Goal: Task Accomplishment & Management: Manage account settings

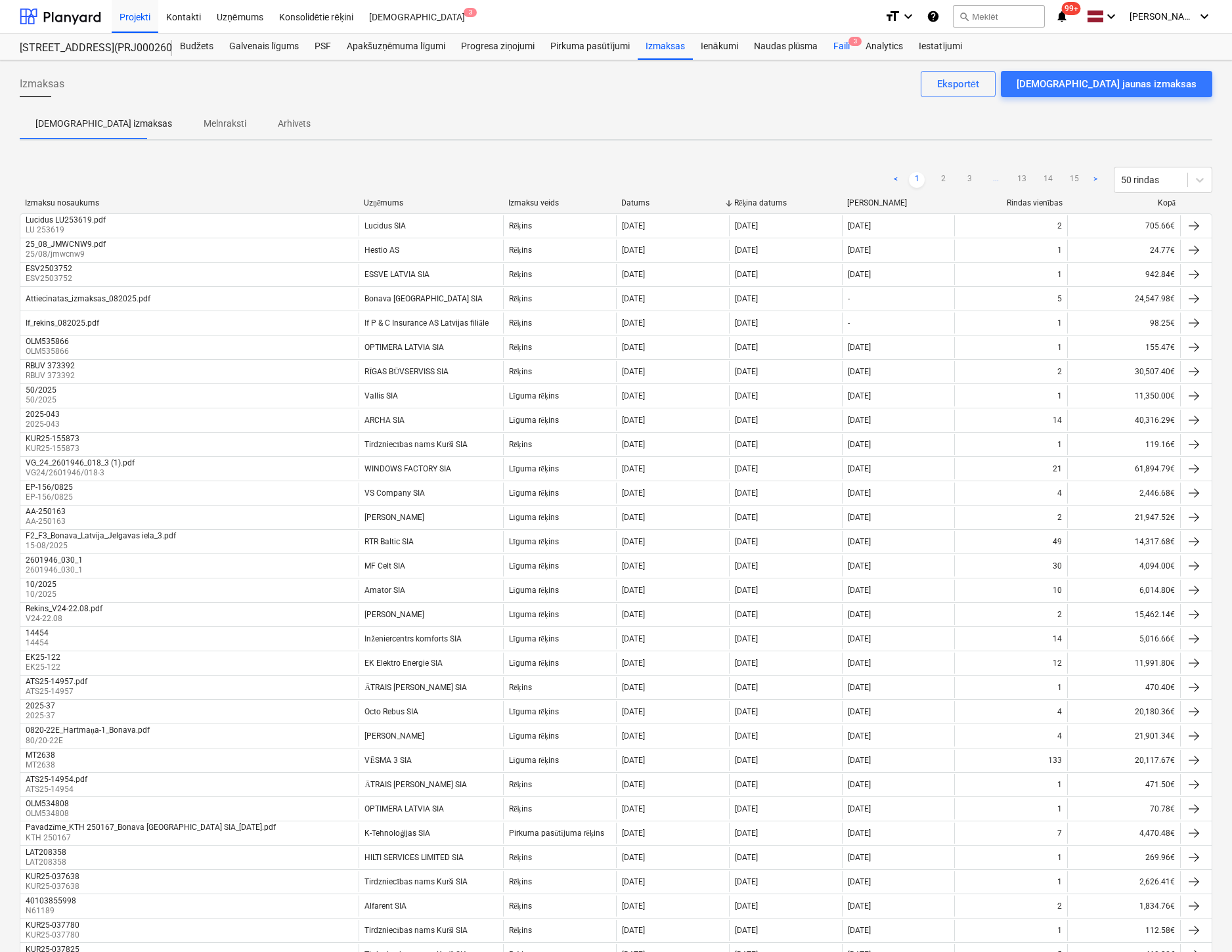
click at [840, 46] on div "Faili 3" at bounding box center [842, 47] width 32 height 27
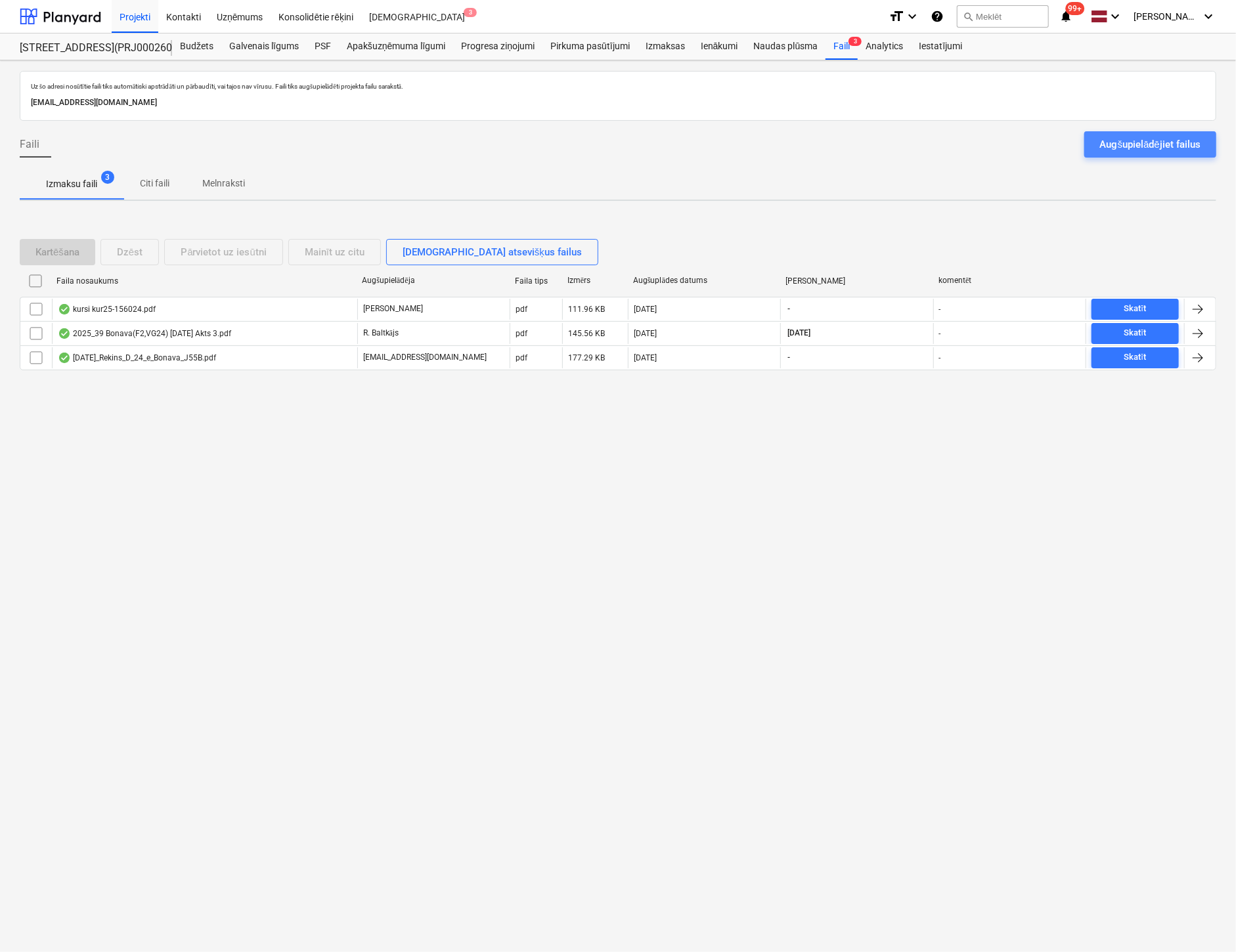
click at [1173, 139] on div "Augšupielādējiet failus" at bounding box center [1150, 145] width 101 height 17
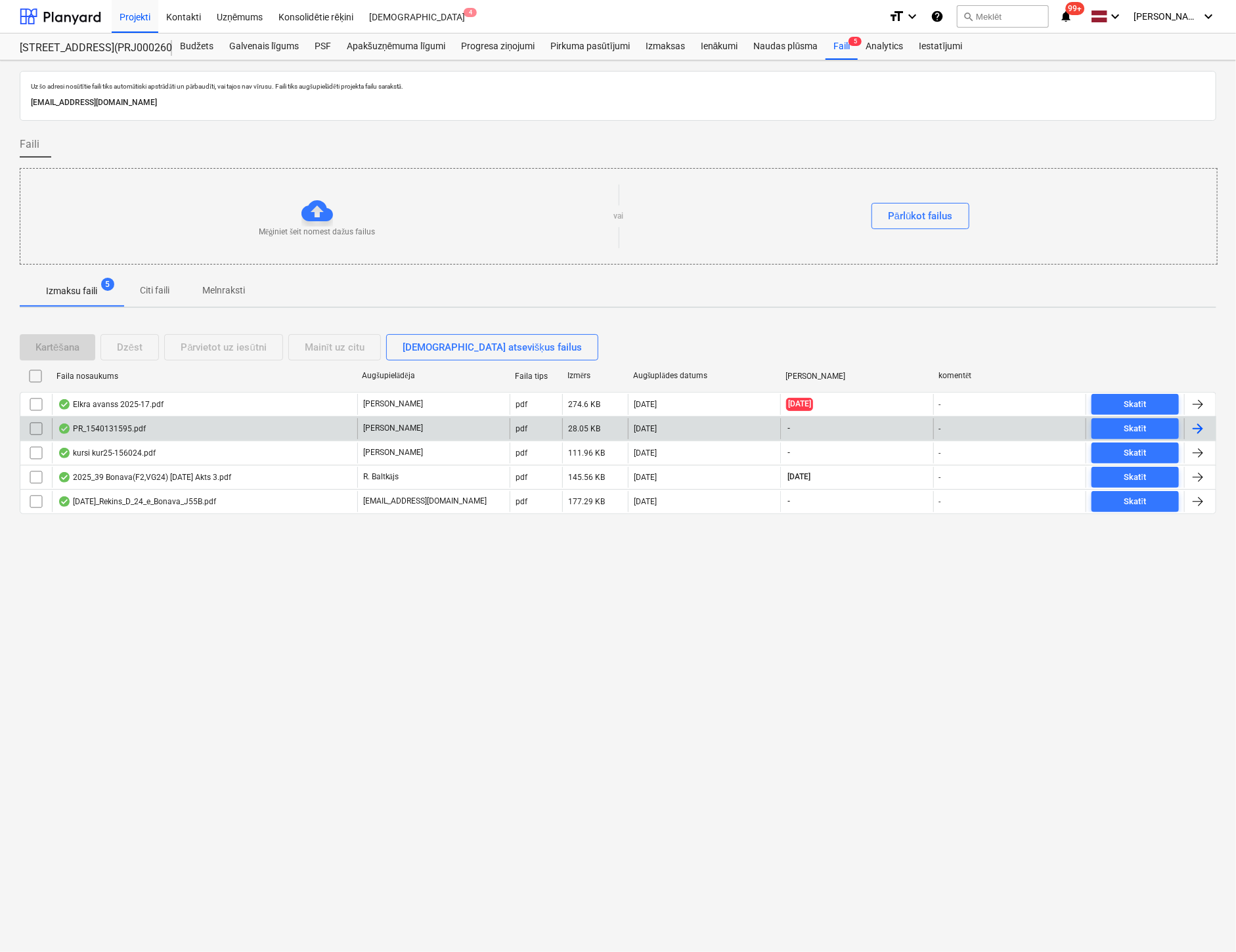
click at [108, 424] on div "PR_1540131595.pdf" at bounding box center [102, 429] width 88 height 11
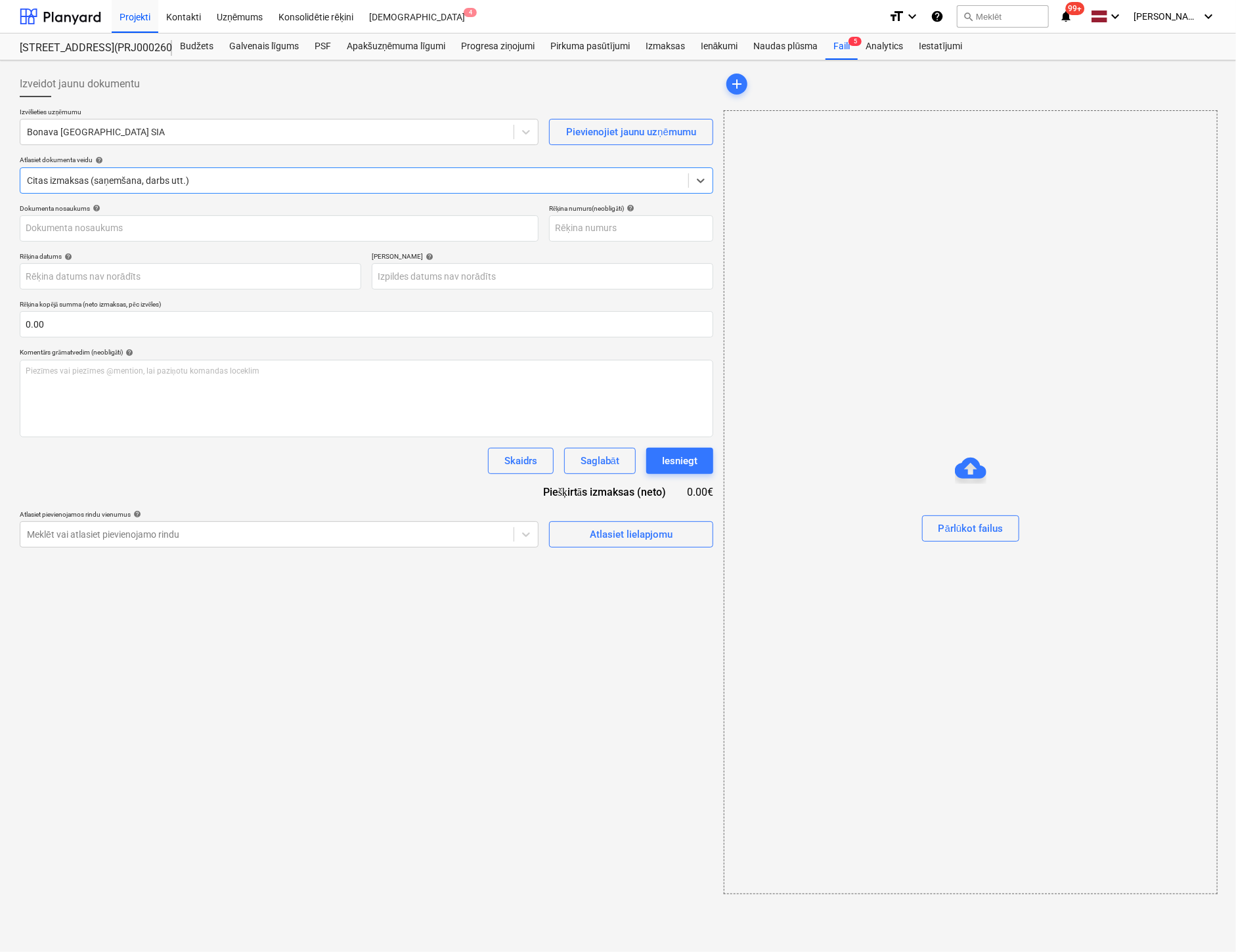
type input "1"
click at [845, 48] on div "Faili 5" at bounding box center [841, 47] width 32 height 27
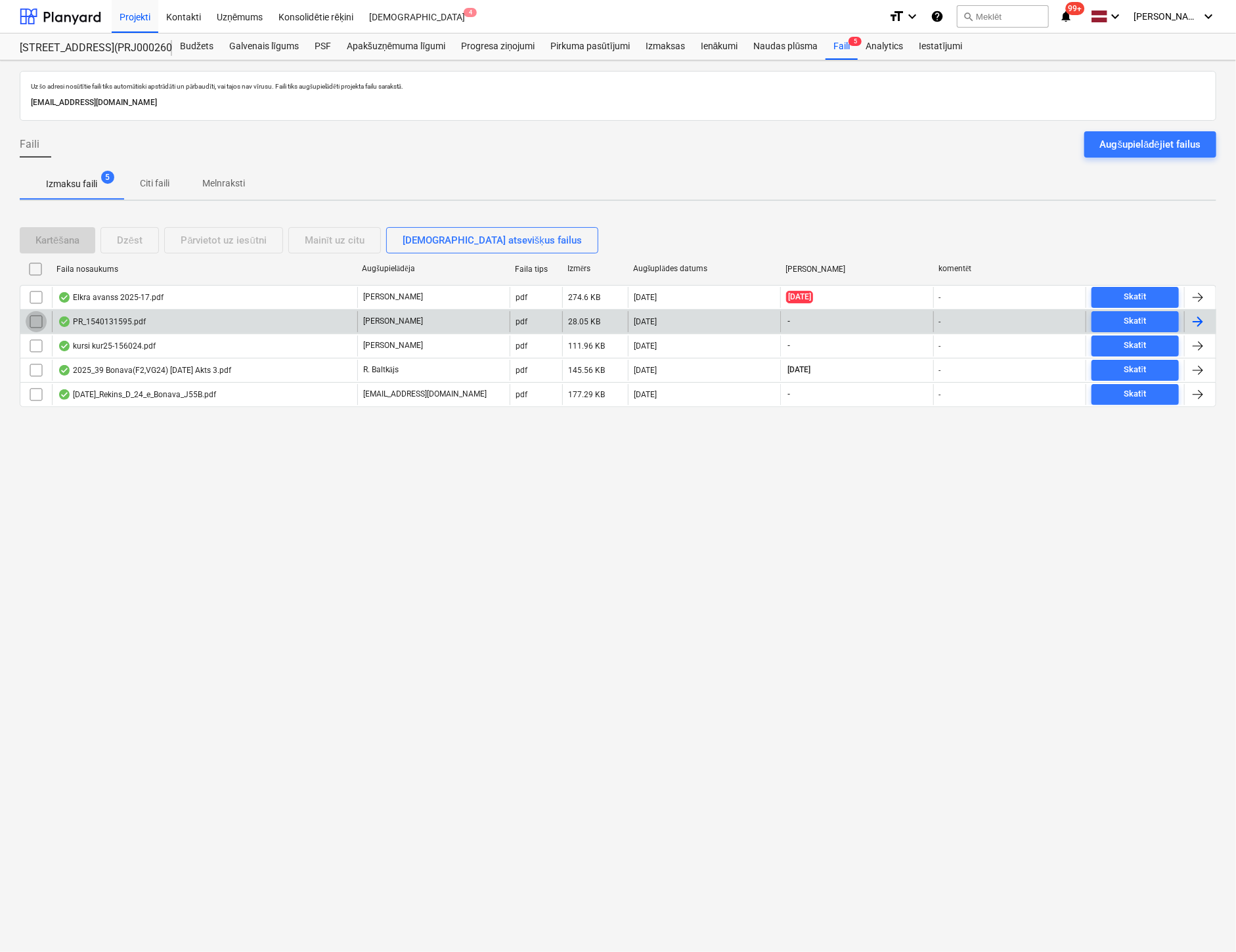
click at [36, 322] on input "checkbox" at bounding box center [36, 321] width 21 height 21
click at [129, 243] on div "Dzēst" at bounding box center [130, 240] width 26 height 17
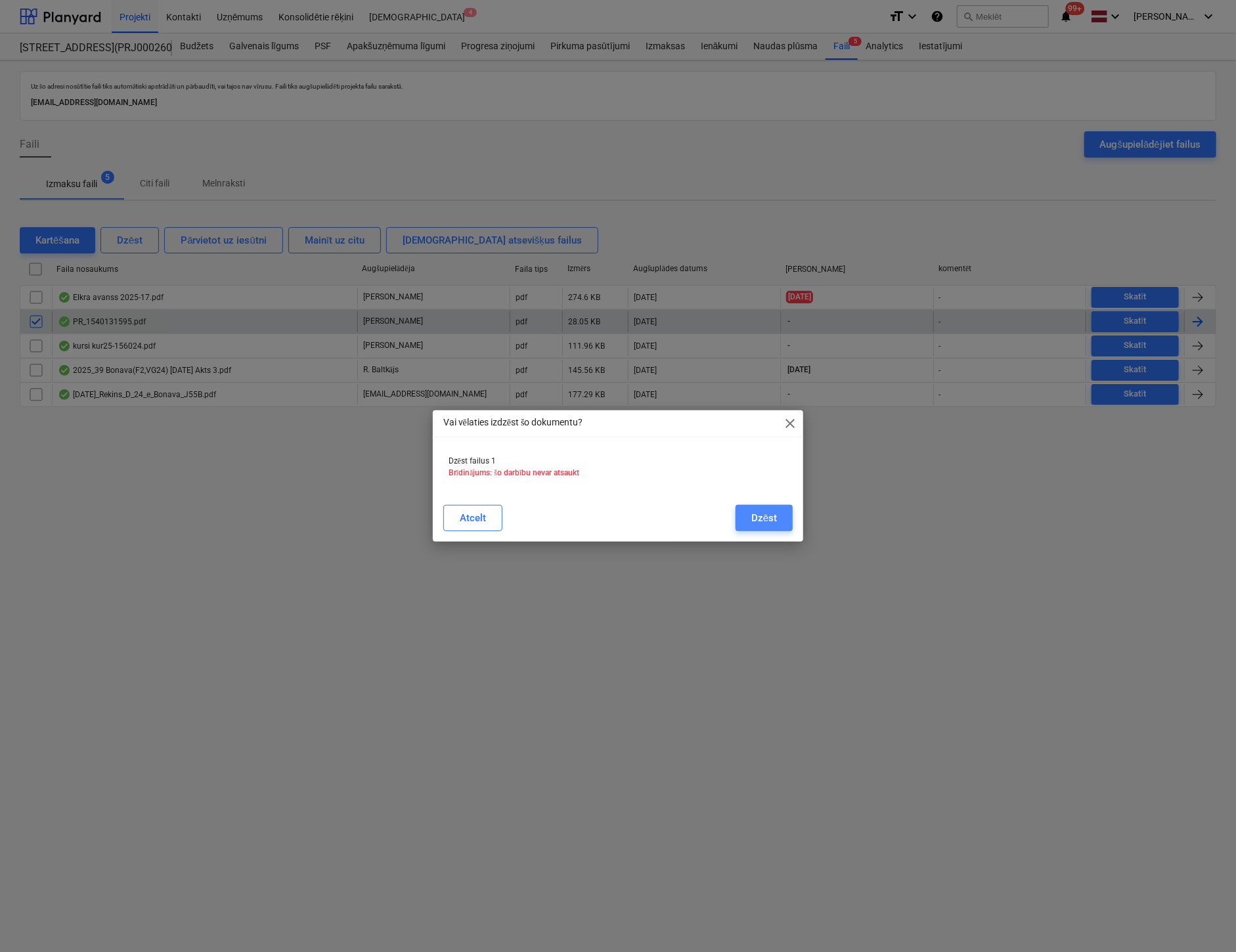
click at [782, 518] on button "Dzēst" at bounding box center [763, 518] width 57 height 27
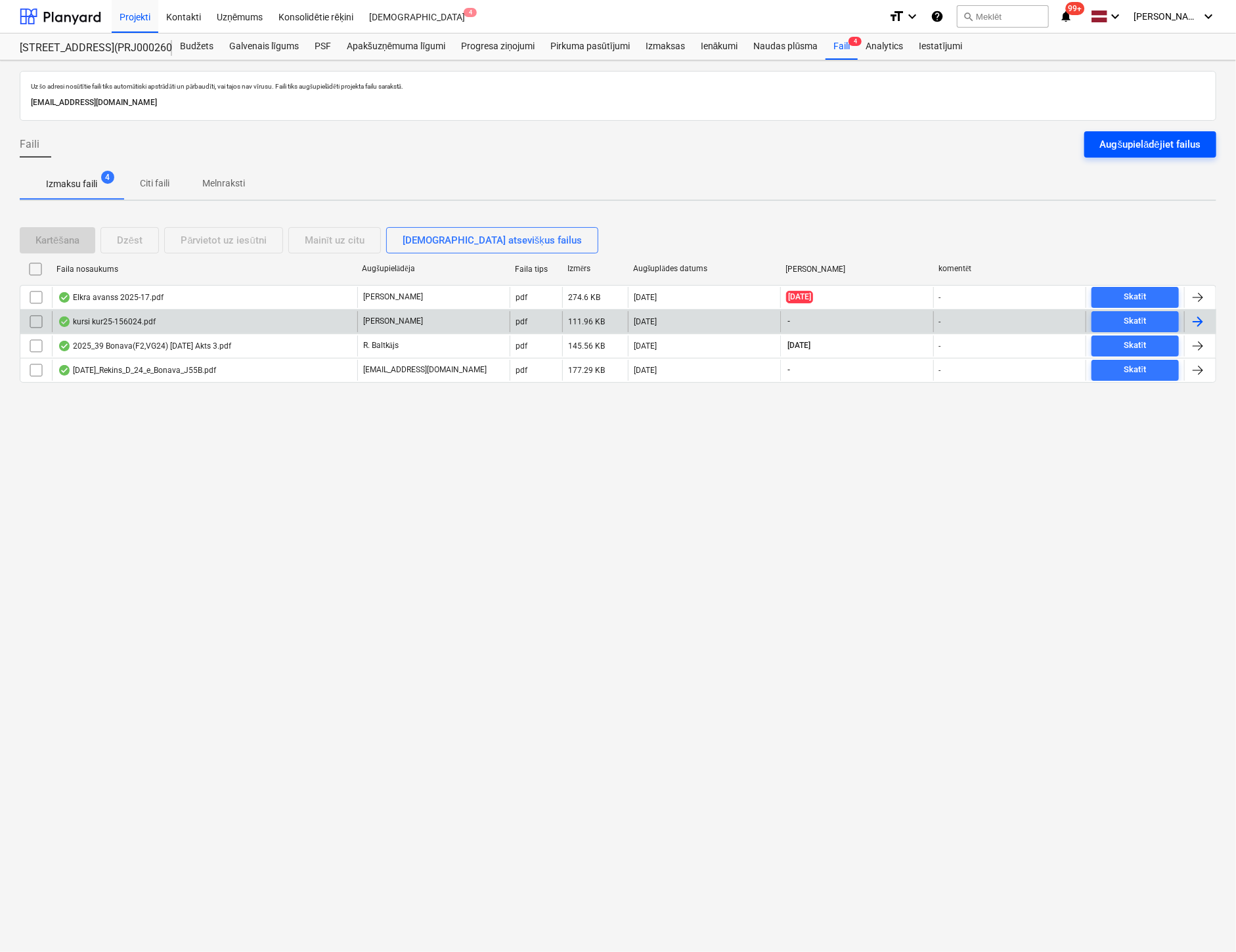
click at [1111, 141] on div "Augšupielādējiet failus" at bounding box center [1150, 145] width 101 height 17
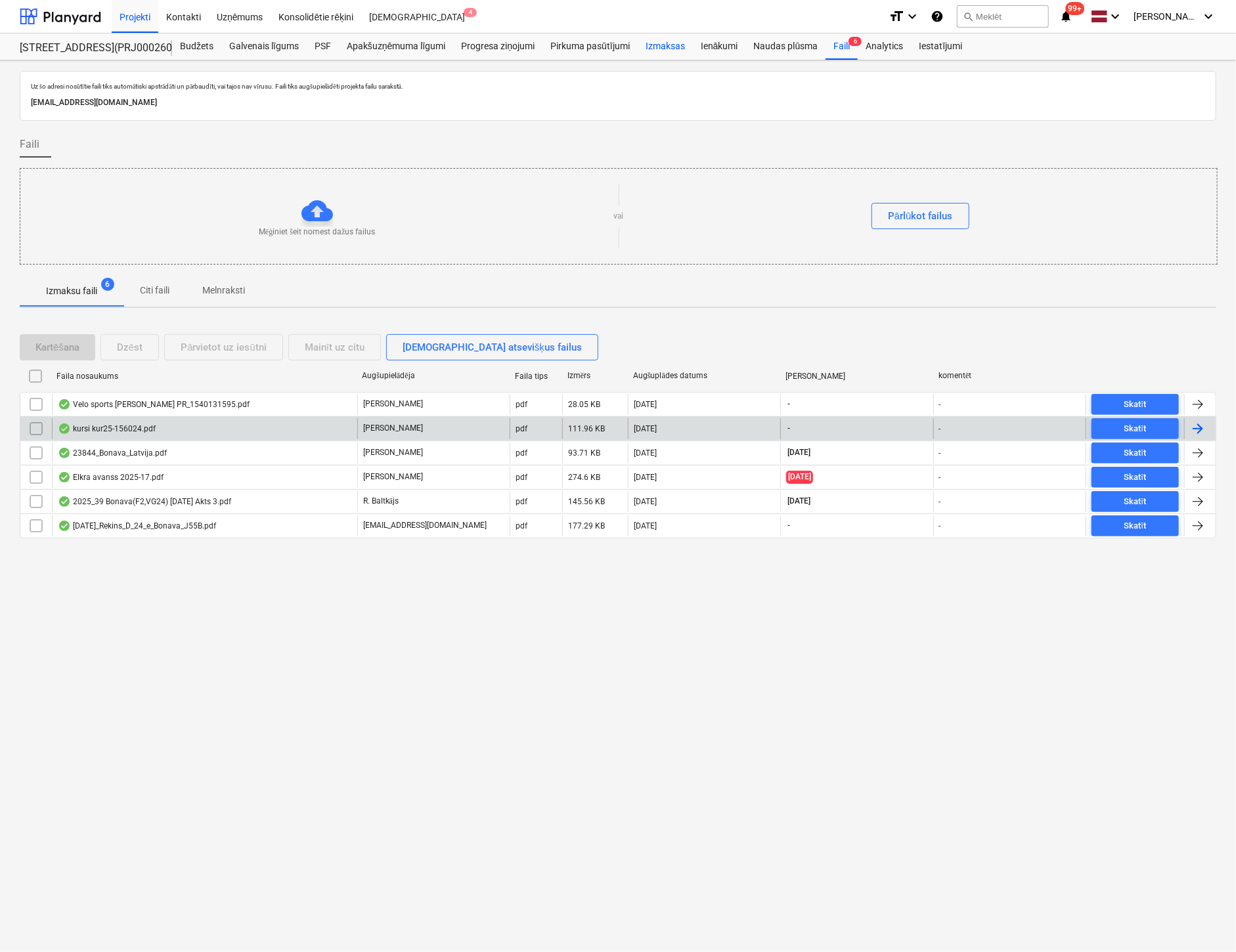
click at [660, 46] on div "Izmaksas" at bounding box center [665, 47] width 55 height 27
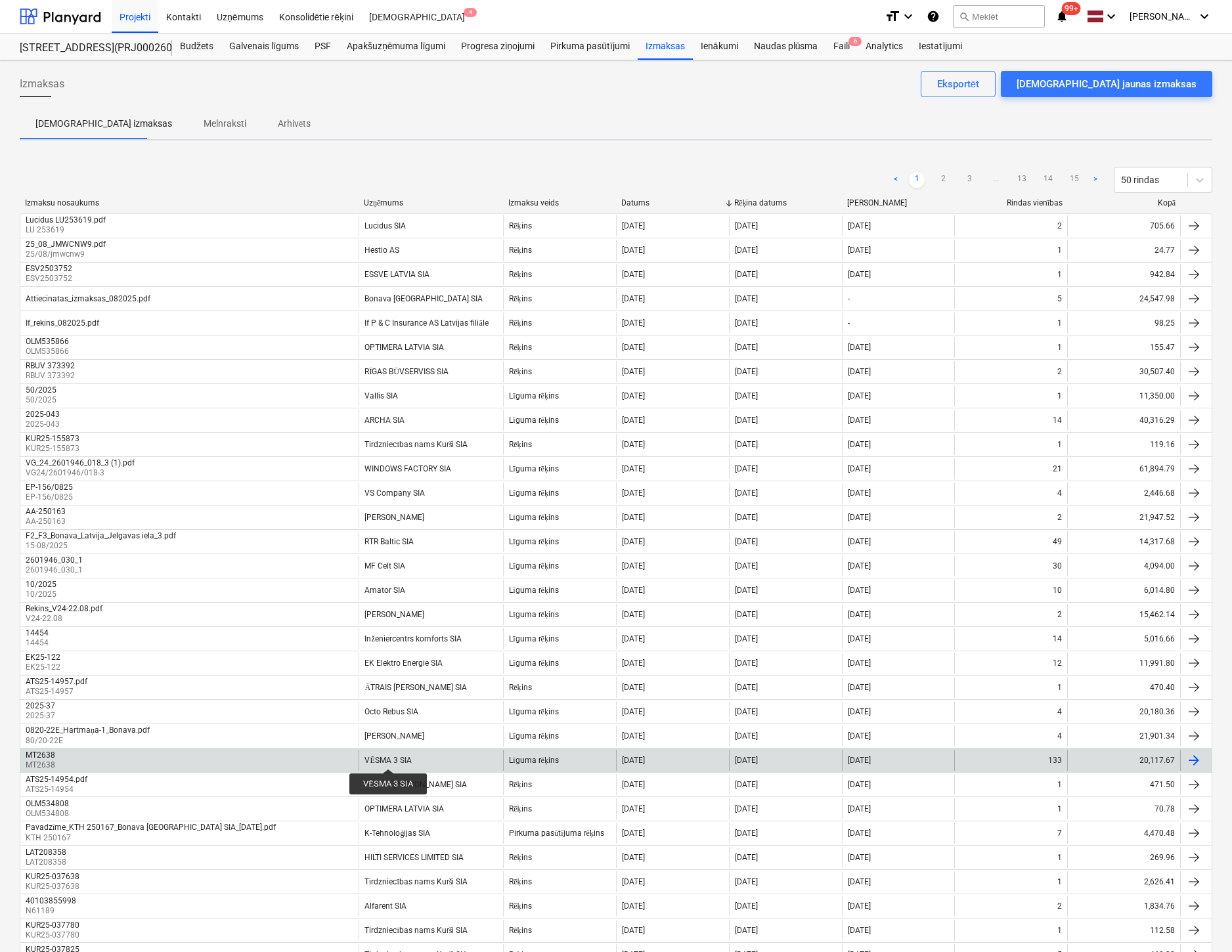
click at [388, 757] on div "VĒSMA 3 SIA" at bounding box center [388, 761] width 47 height 10
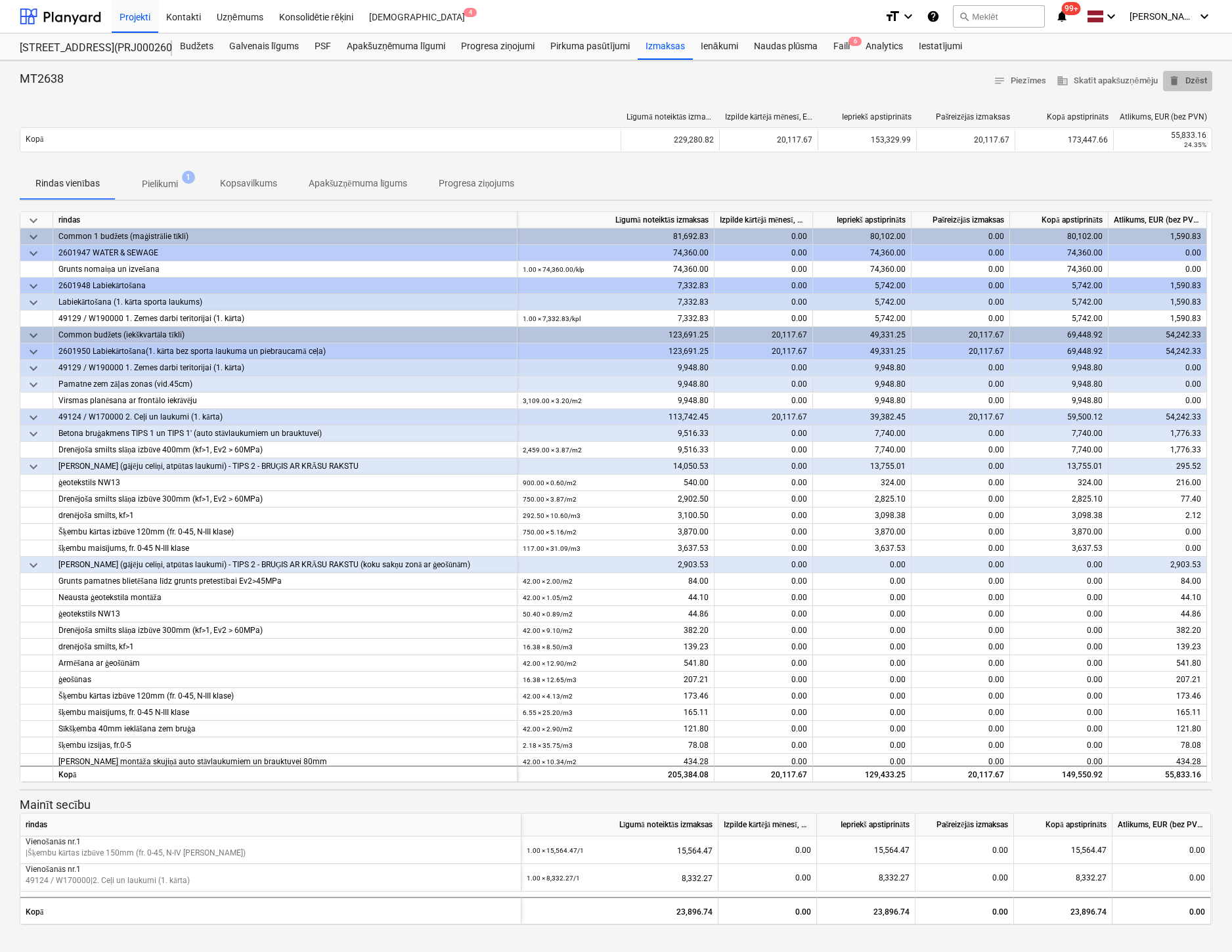
click at [1193, 79] on span "delete Dzēst" at bounding box center [1187, 81] width 39 height 15
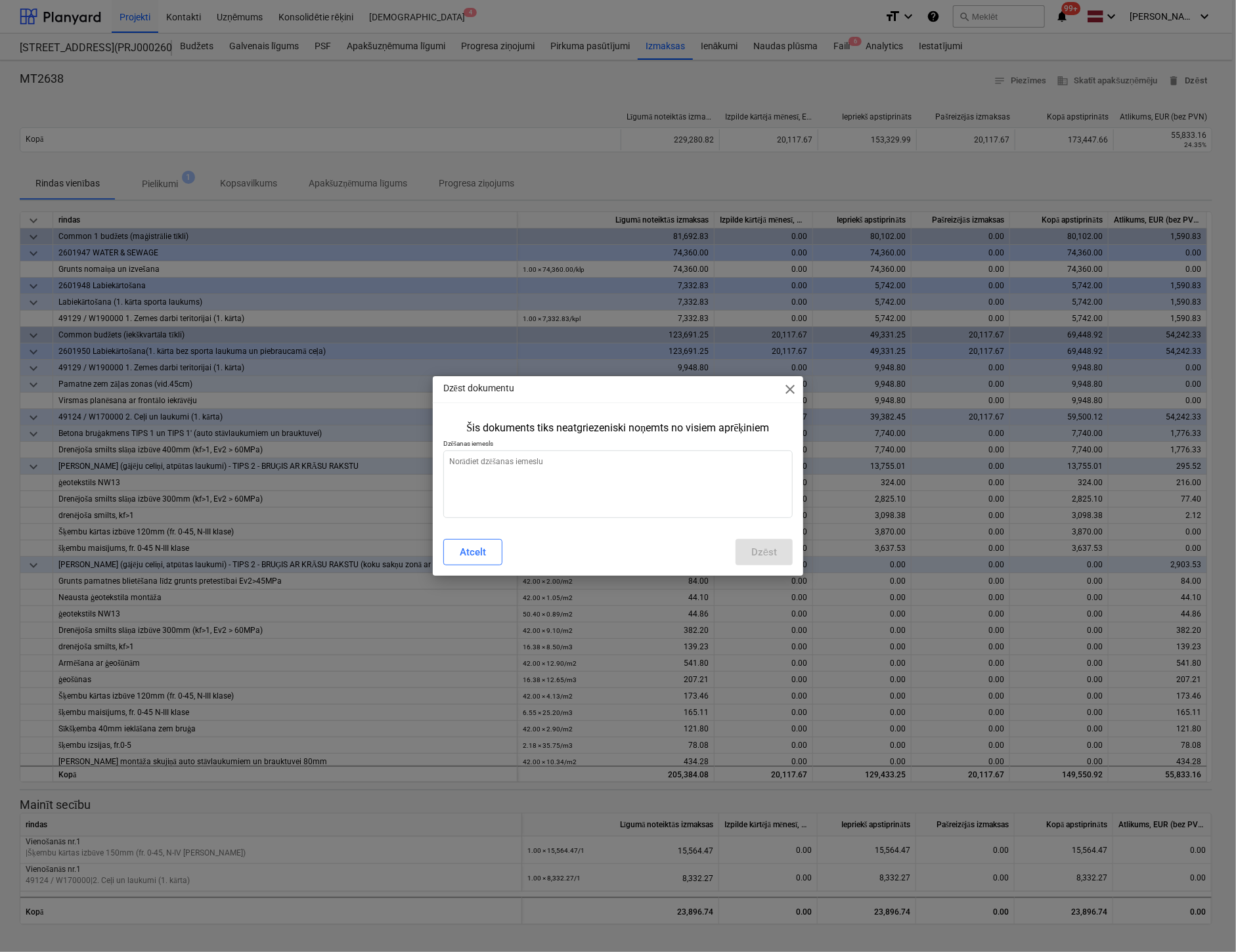
type textarea "x"
click at [552, 485] on textarea at bounding box center [618, 483] width 350 height 67
type textarea "N"
type textarea "x"
type textarea "Ne"
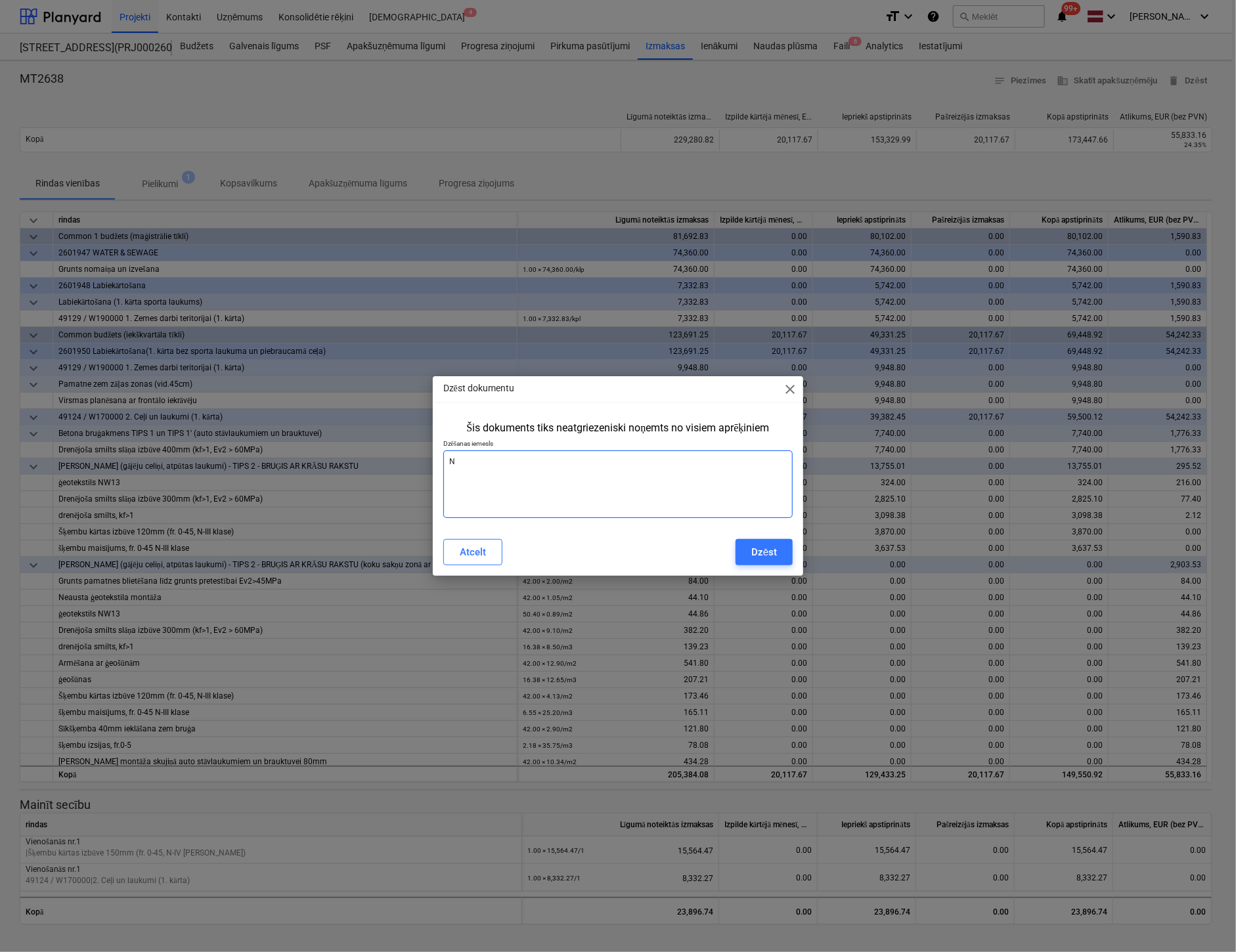
type textarea "x"
type textarea "Nep"
type textarea "x"
type textarea "Nepa"
type textarea "x"
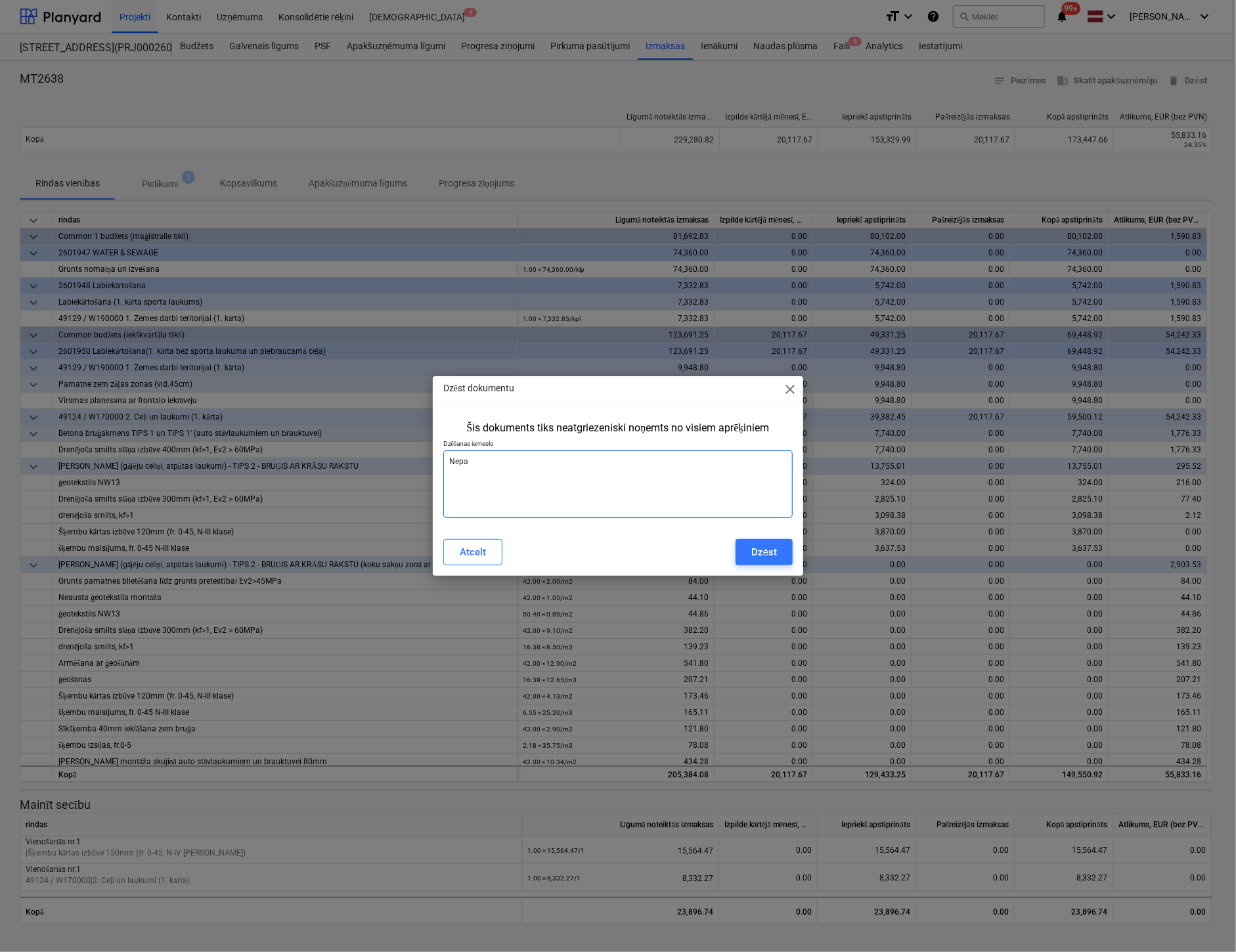
type textarea "Nepar"
type textarea "x"
type textarea "Nepare"
type textarea "x"
type textarea "Neparei"
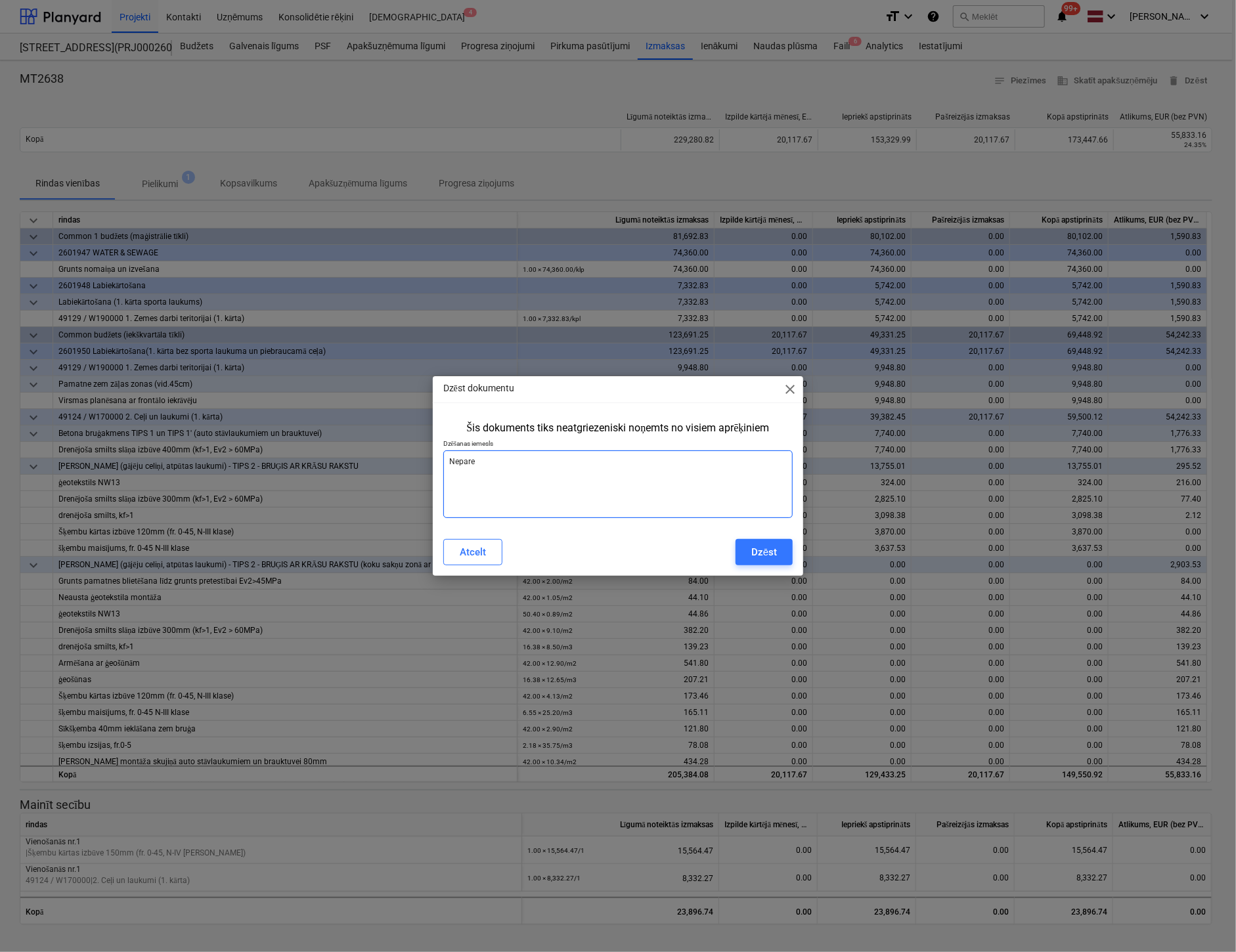
type textarea "x"
type textarea "Nepareiz"
type textarea "x"
type textarea "Nepareizs"
type textarea "x"
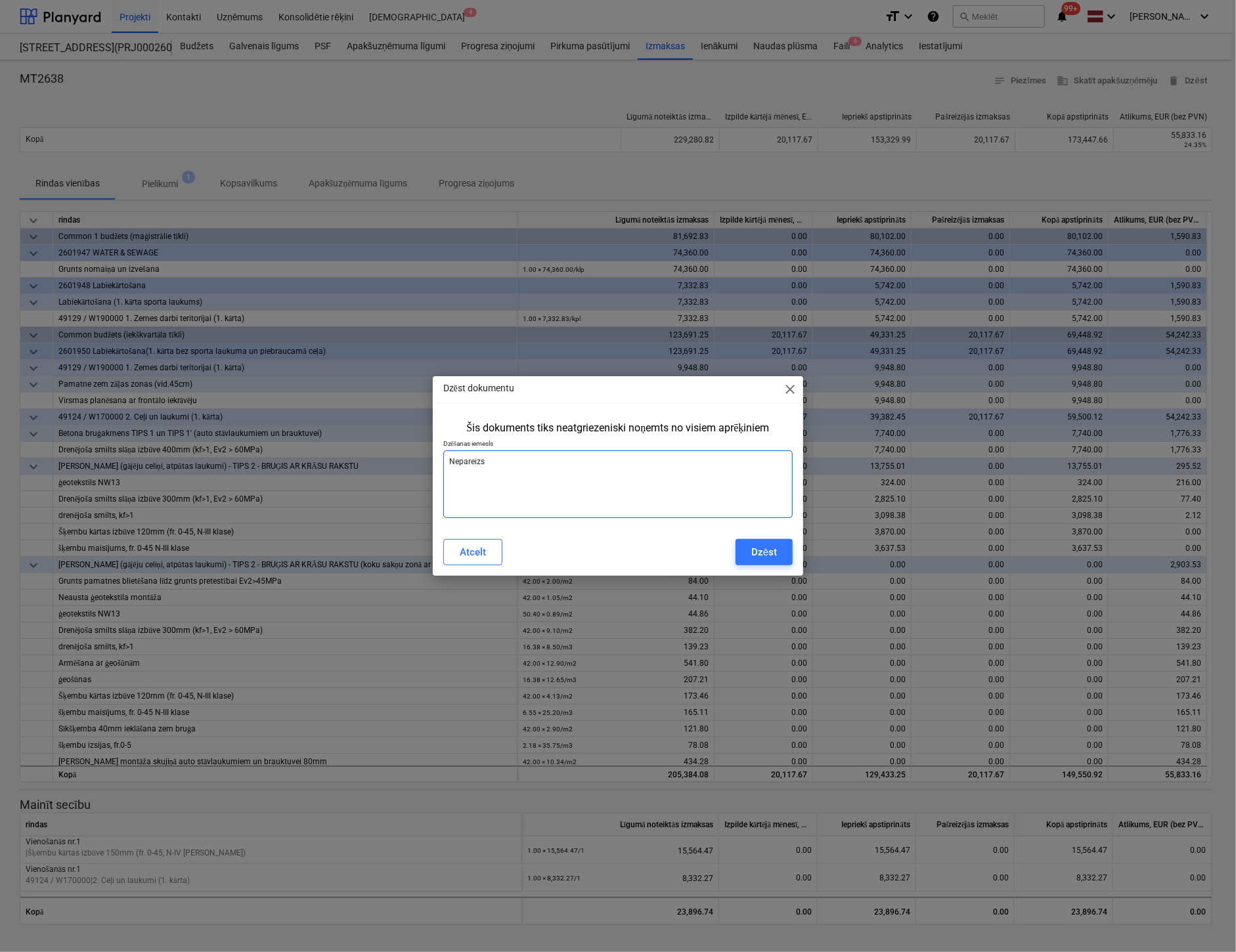
type textarea "Nepareizs"
type textarea "x"
type textarea "Nepareizs r"
type textarea "x"
type textarea "Nepareizs rē"
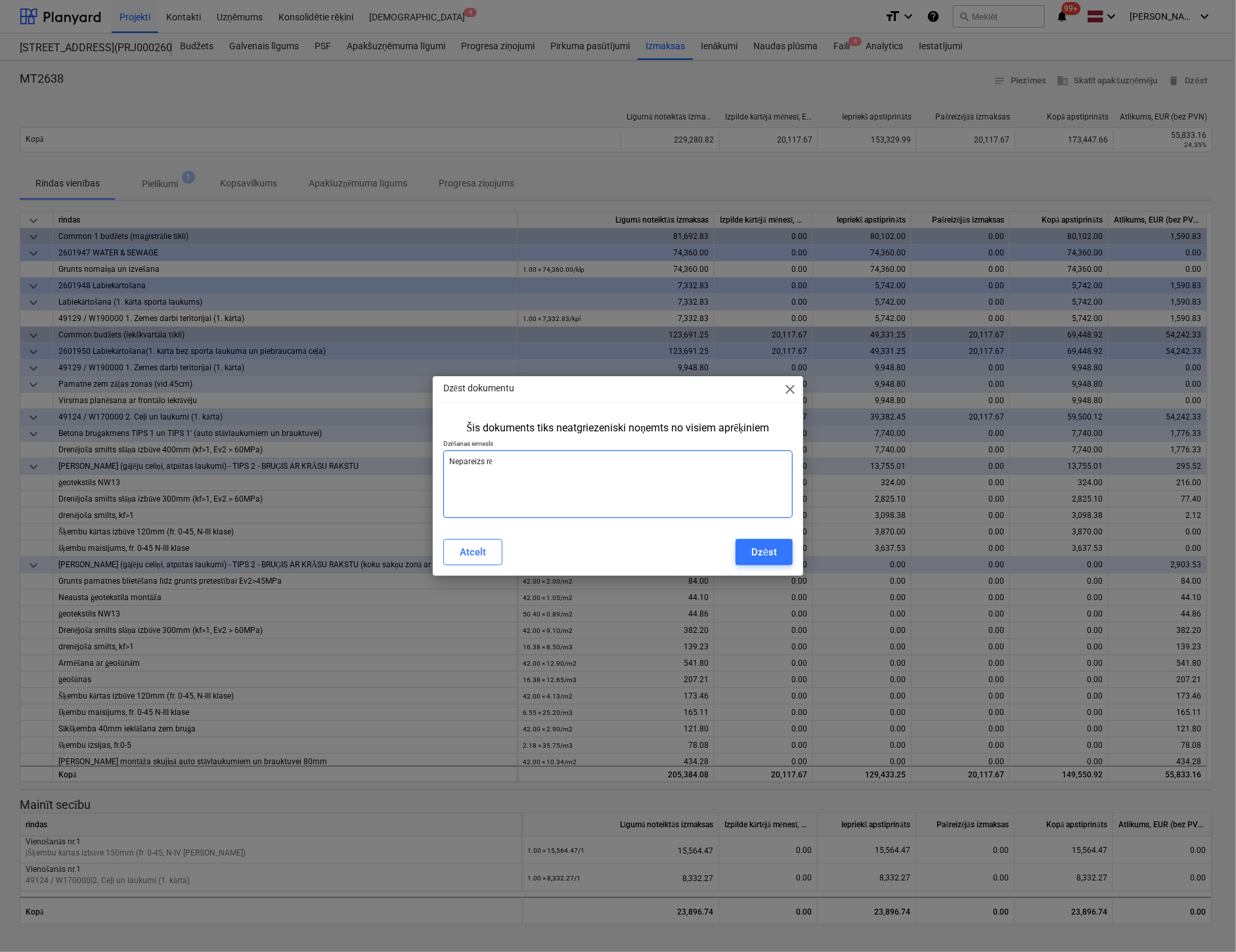
type textarea "x"
type textarea "Nepareizs rēķ"
type textarea "x"
type textarea "Nepareizs rēķi"
type textarea "x"
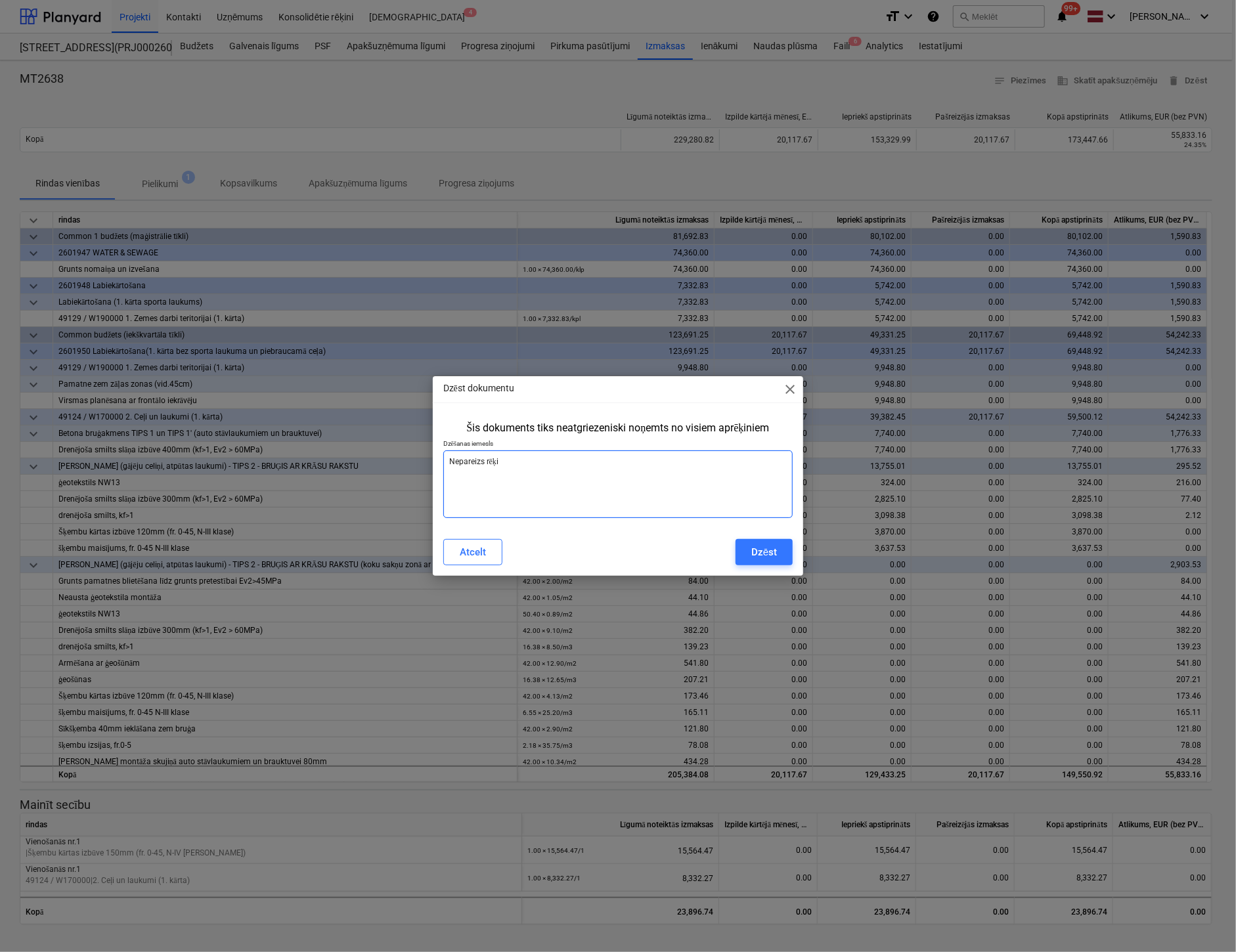
type textarea "Nepareizs rēķin"
type textarea "x"
type textarea "Nepareizs rēķins"
type textarea "x"
type textarea "Nepareizs rēķins"
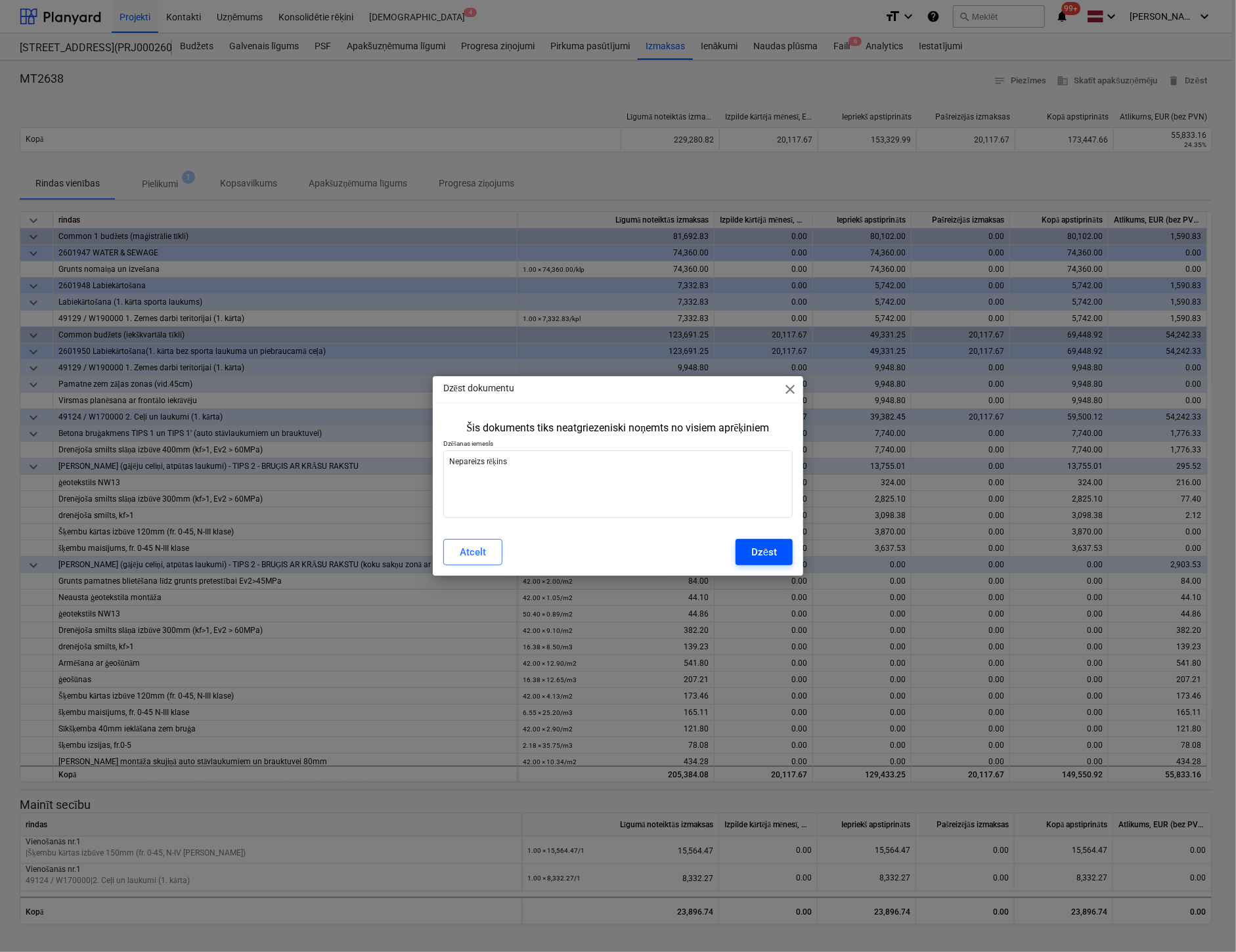
click at [748, 550] on button "Dzēst" at bounding box center [763, 552] width 57 height 27
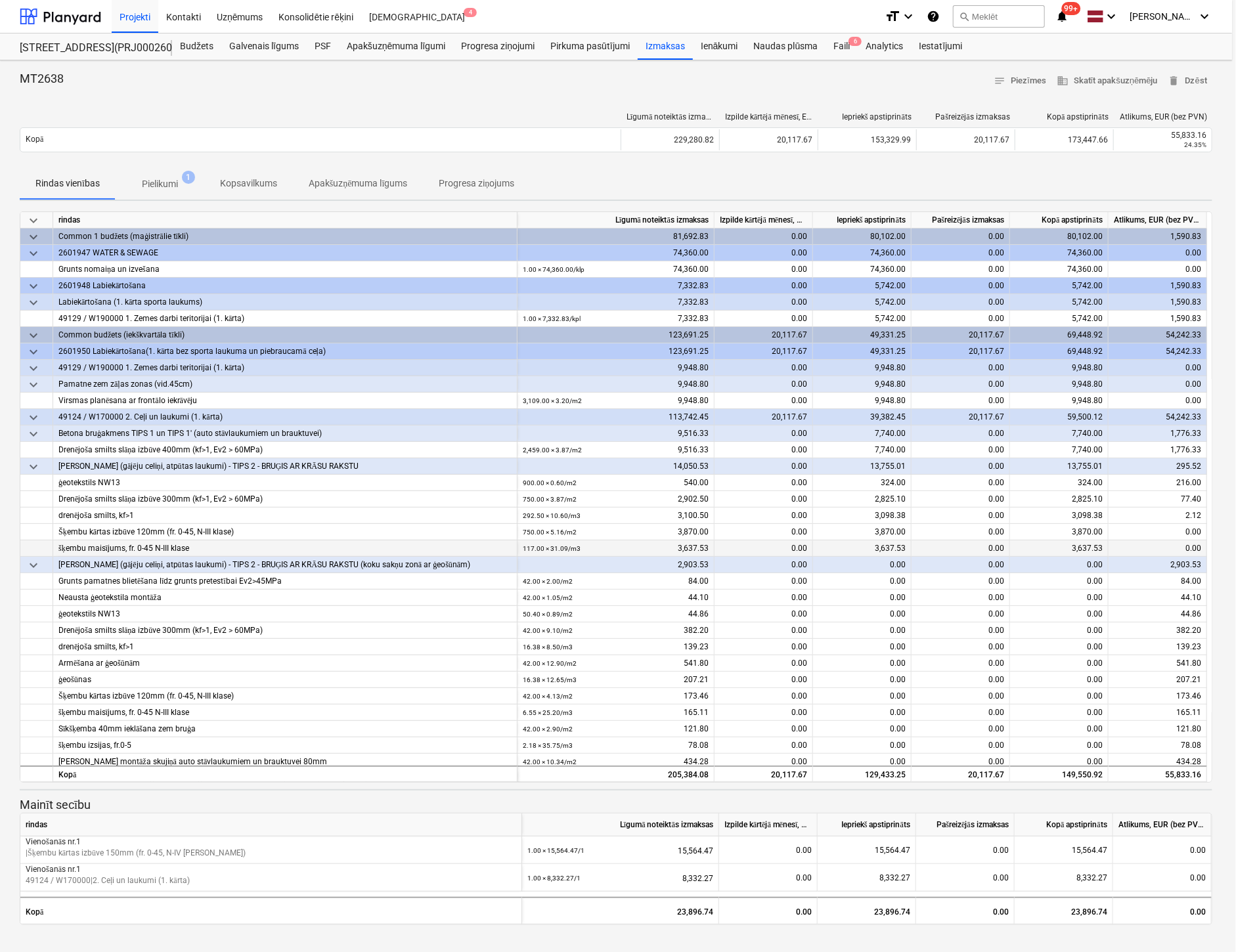
type textarea "x"
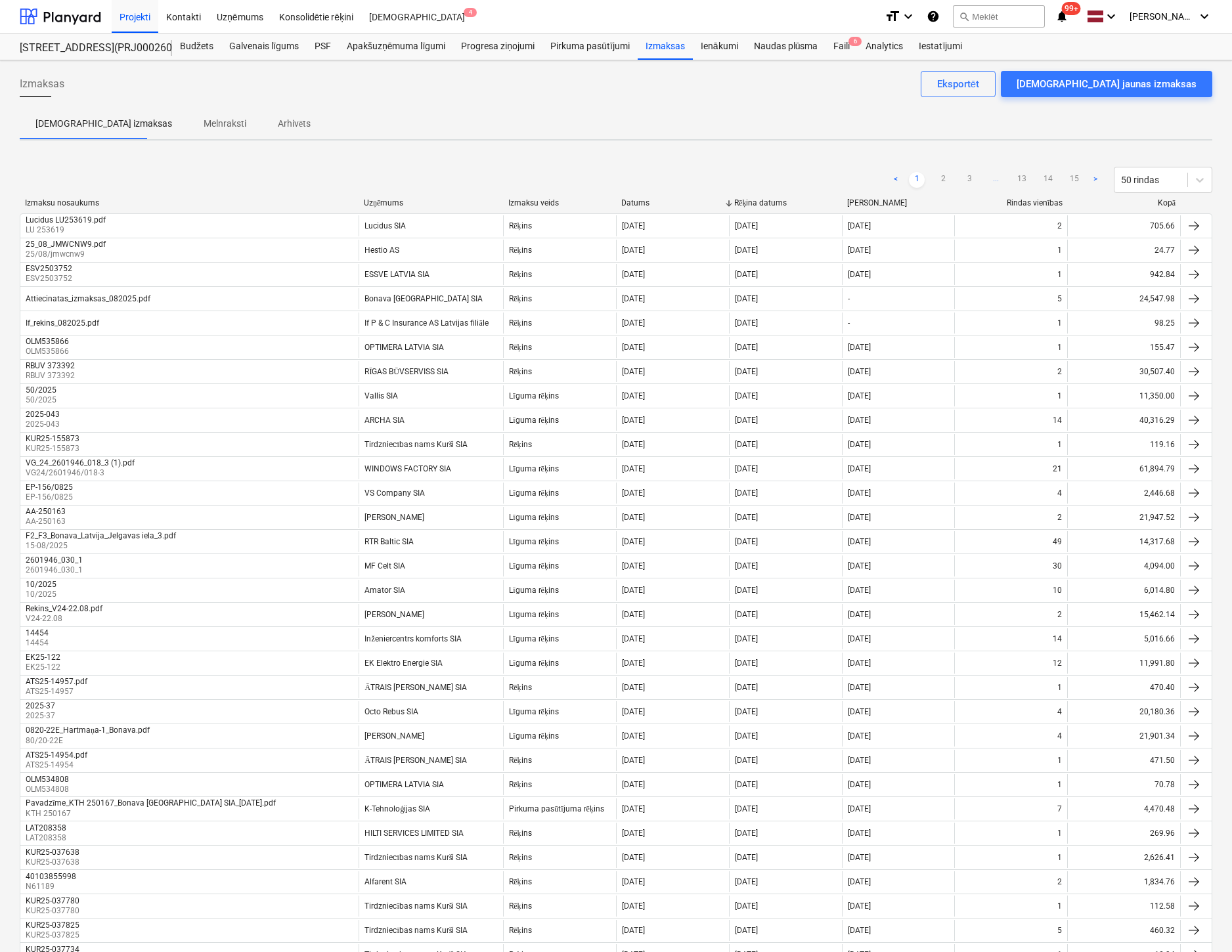
scroll to position [542, 0]
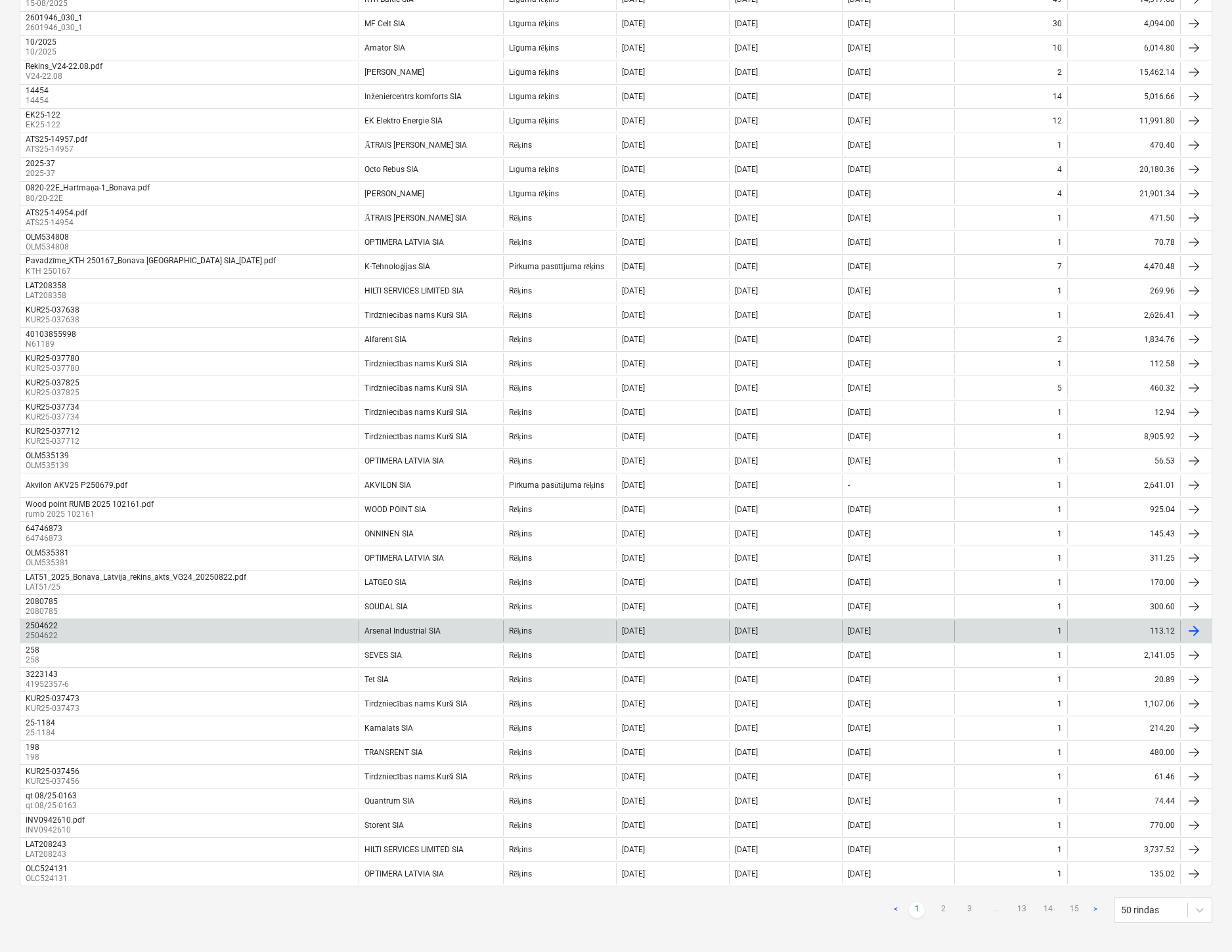
click at [35, 621] on div "2504622" at bounding box center [42, 626] width 32 height 9
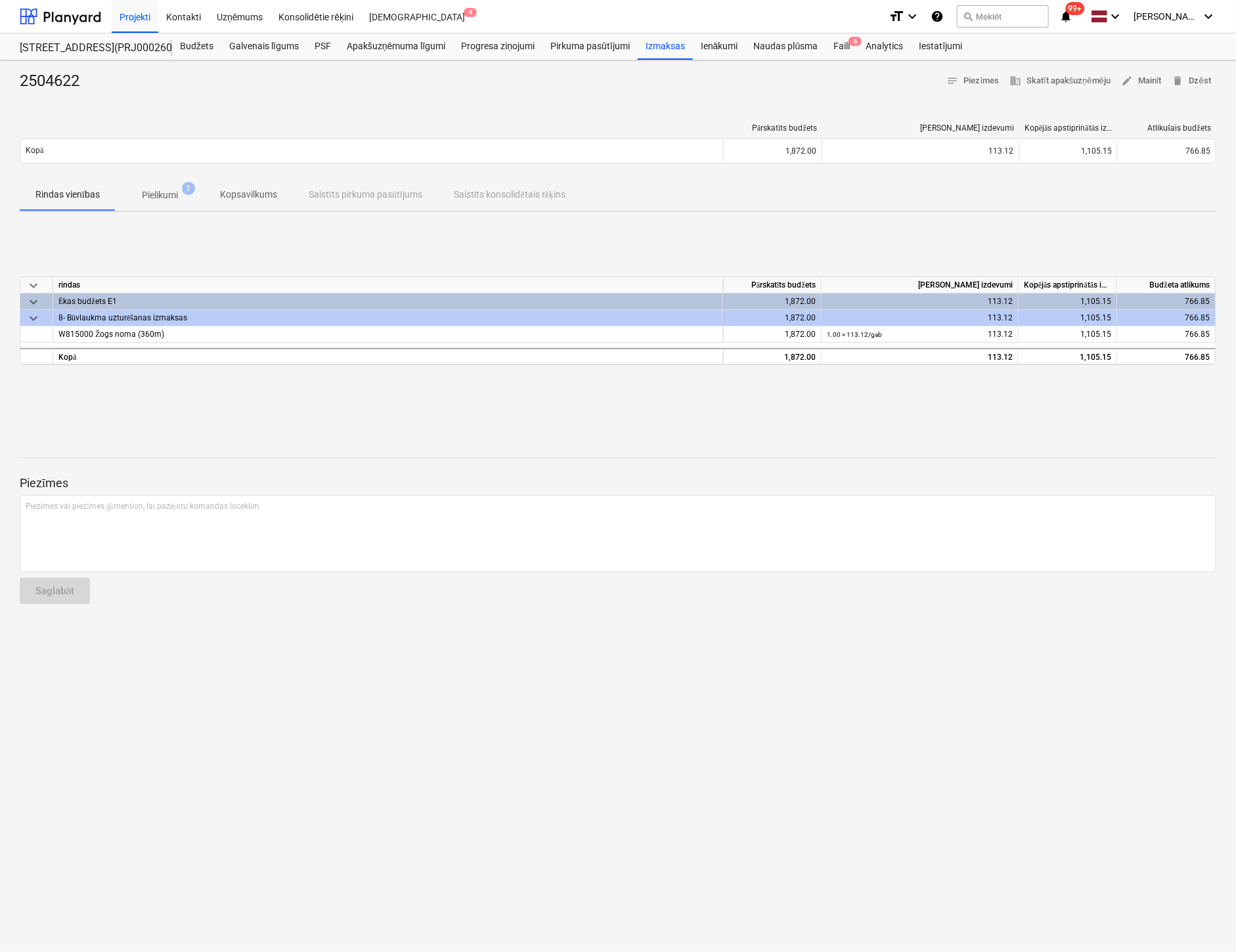
click at [171, 189] on p "Pielikumi" at bounding box center [159, 195] width 36 height 14
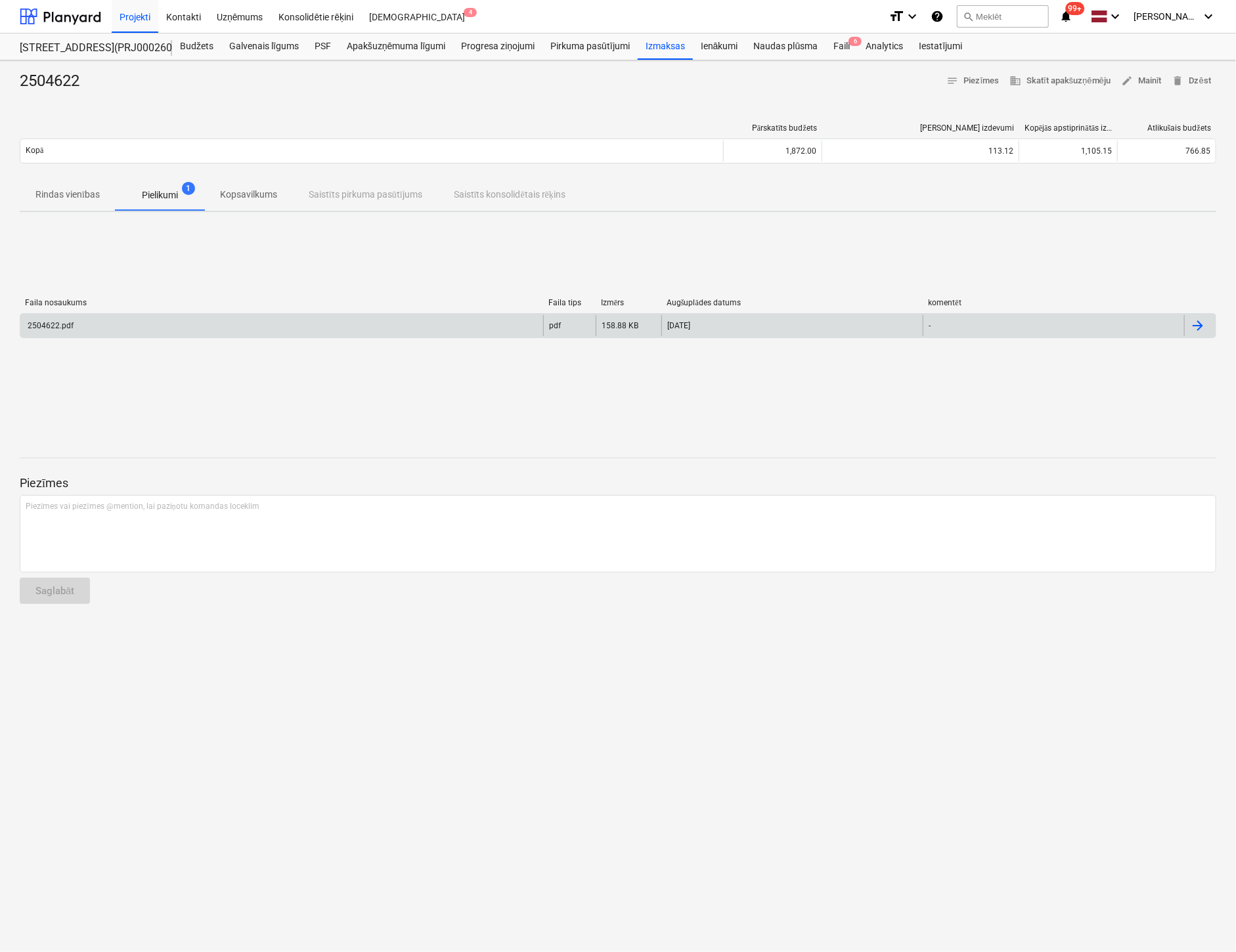
click at [52, 327] on div "2504622.pdf" at bounding box center [50, 326] width 48 height 9
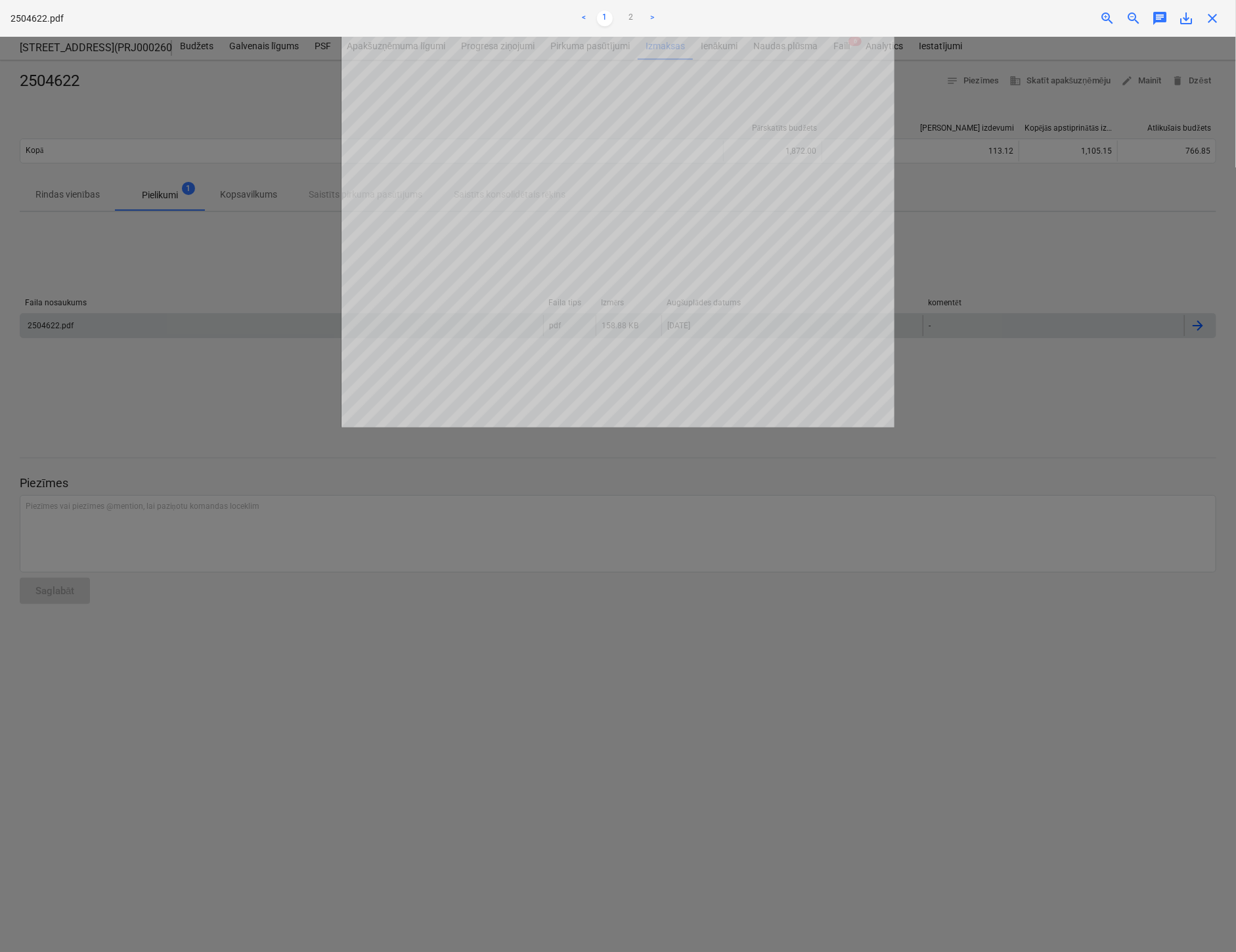
click at [1184, 19] on span "save_alt" at bounding box center [1185, 18] width 16 height 16
click at [1027, 224] on div at bounding box center [618, 494] width 1236 height 915
click at [1008, 228] on div at bounding box center [618, 494] width 1236 height 915
click at [1218, 22] on span "close" at bounding box center [1212, 18] width 16 height 16
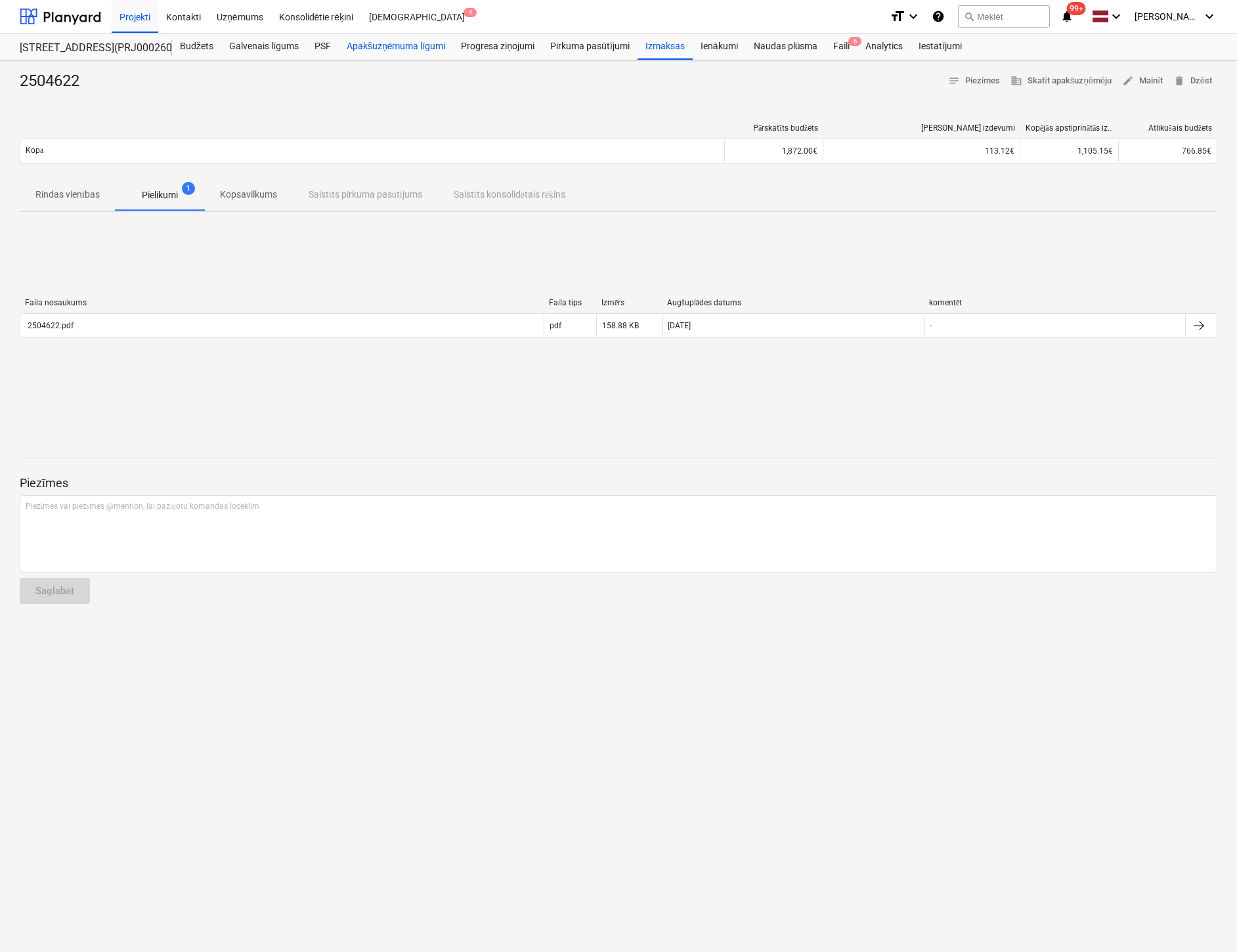
click at [392, 46] on div "Apakšuzņēmuma līgumi" at bounding box center [396, 47] width 115 height 27
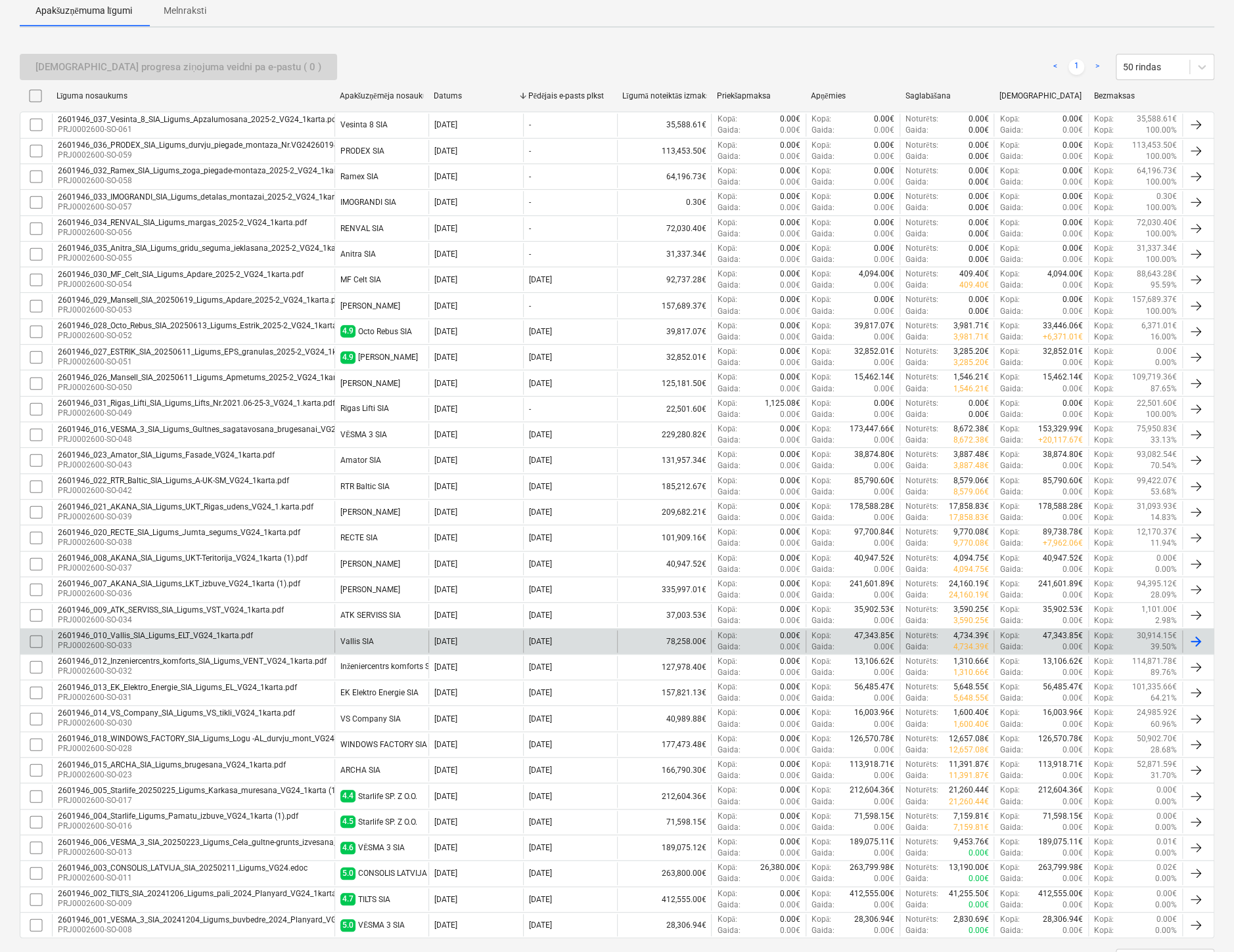
scroll to position [251, 0]
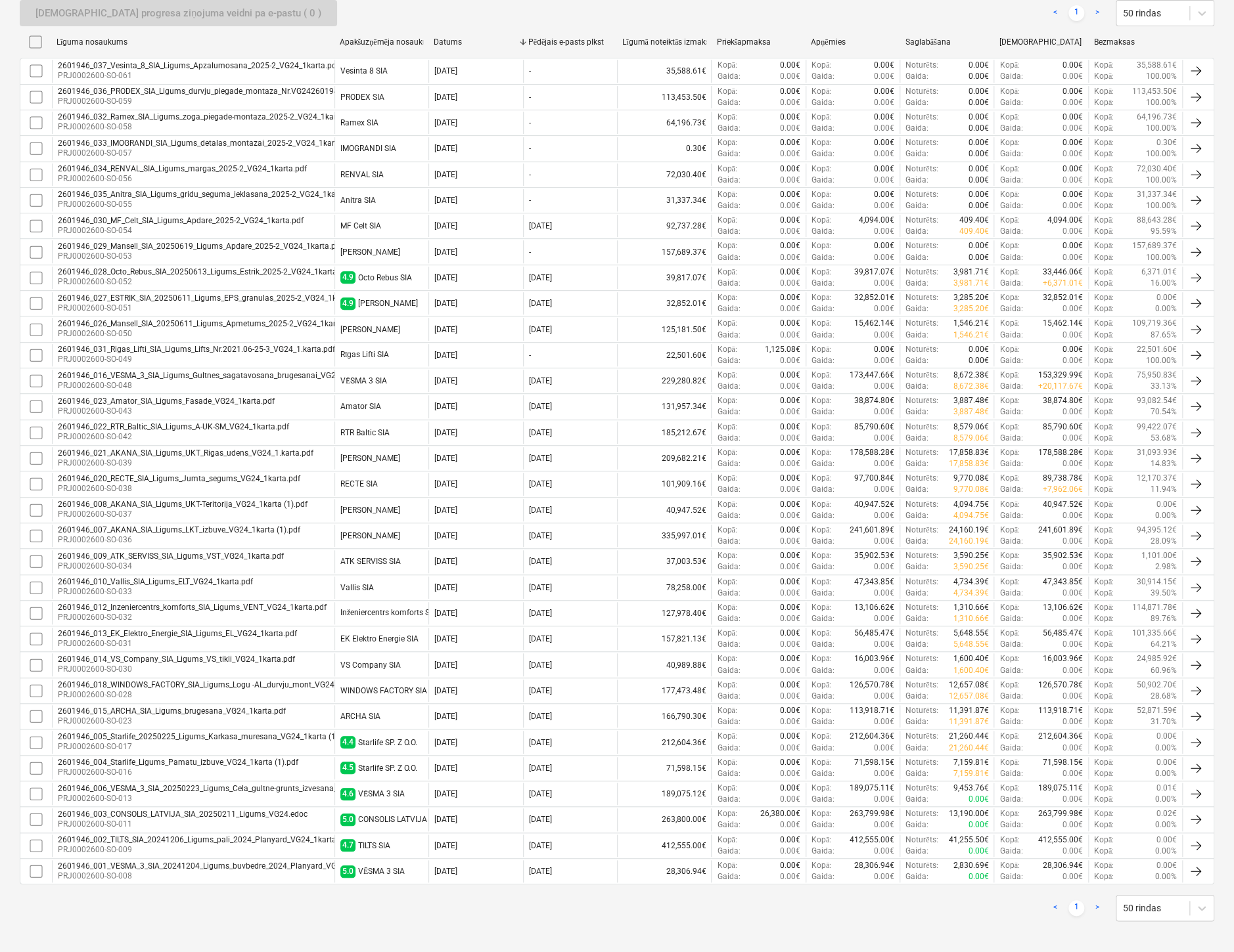
drag, startPoint x: 198, startPoint y: 374, endPoint x: 163, endPoint y: 376, distance: 35.1
click at [163, 376] on div "2601946_016_VESMA_3_SIA_Ligums_Gultnes_sagatavosana_brugesanai_VG24_1karta.pdf" at bounding box center [219, 375] width 322 height 9
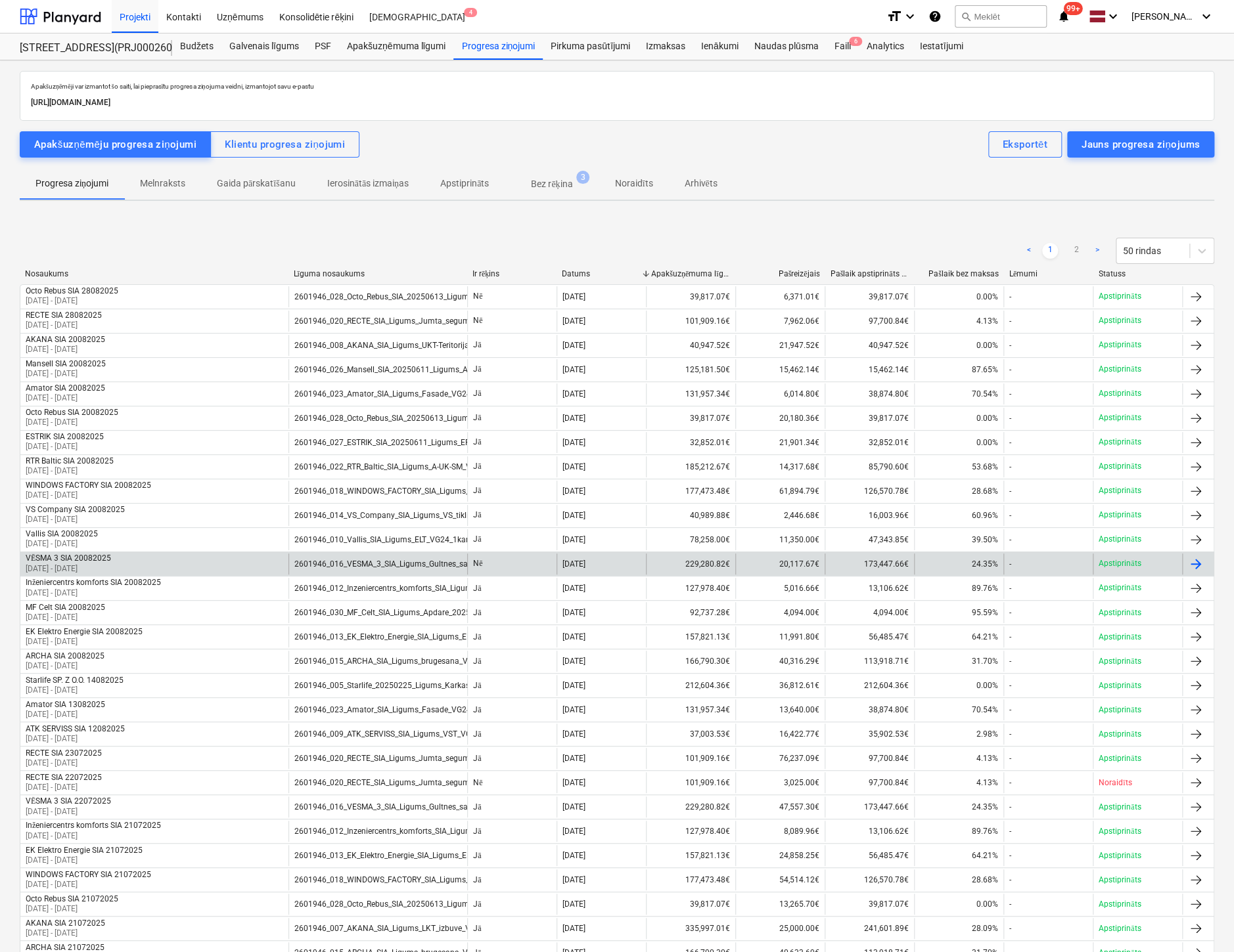
drag, startPoint x: 89, startPoint y: 559, endPoint x: 1197, endPoint y: 560, distance: 1108.0
click at [1197, 560] on div at bounding box center [1195, 564] width 16 height 16
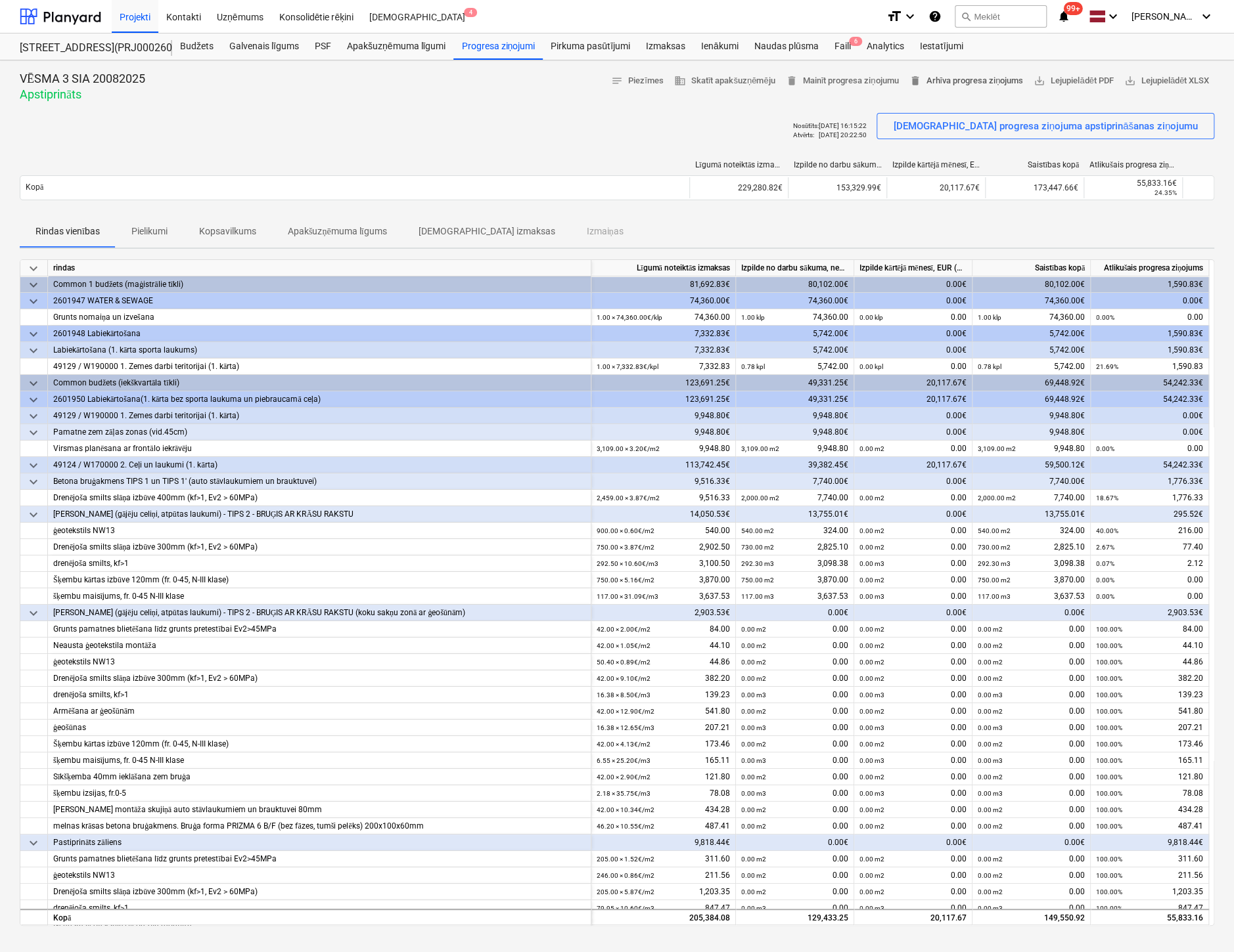
click at [955, 77] on span "delete Arhīva progresa ziņojums" at bounding box center [966, 81] width 115 height 15
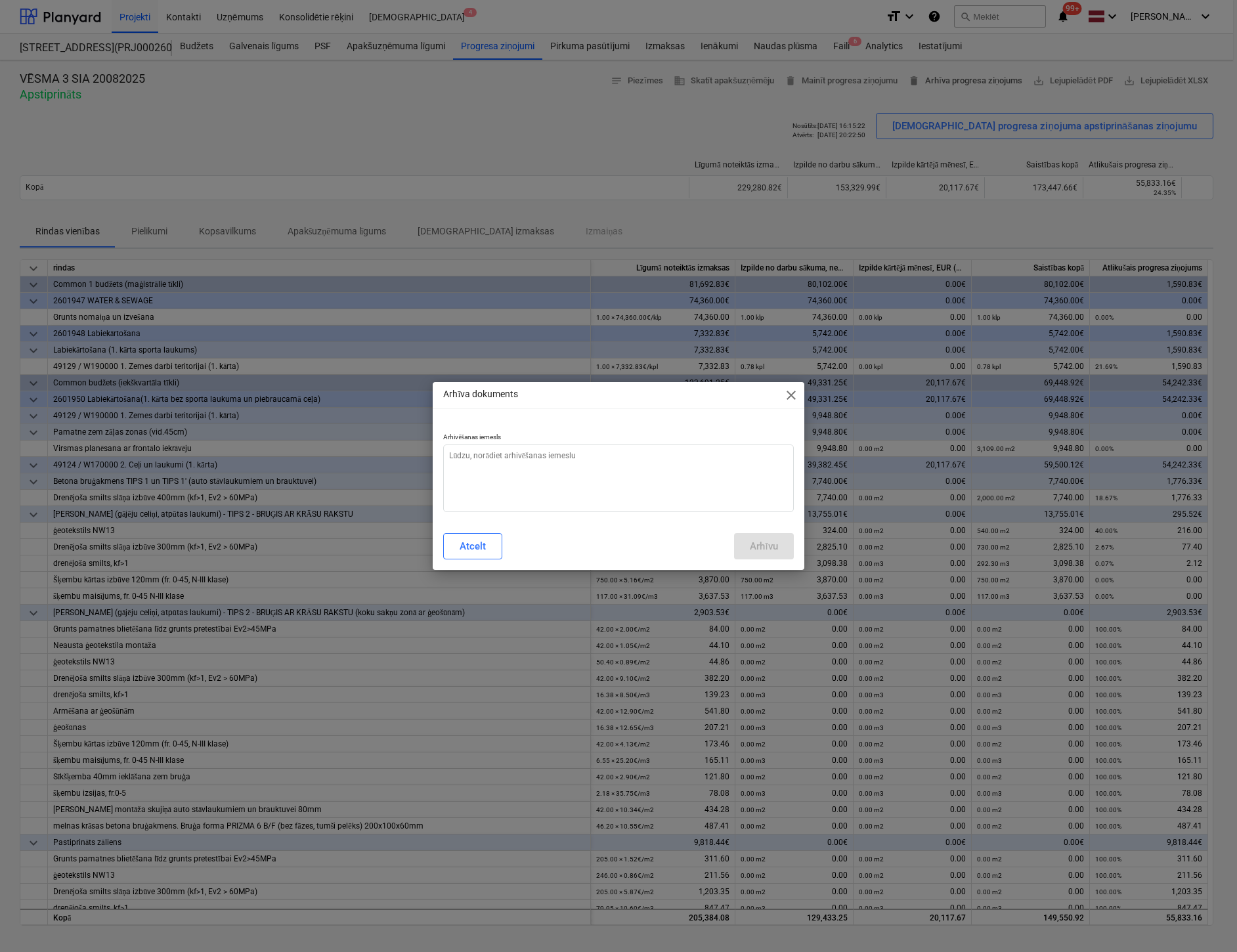
type textarea "x"
click at [644, 458] on textarea at bounding box center [618, 478] width 350 height 67
type textarea "N"
type textarea "x"
type textarea "Ne"
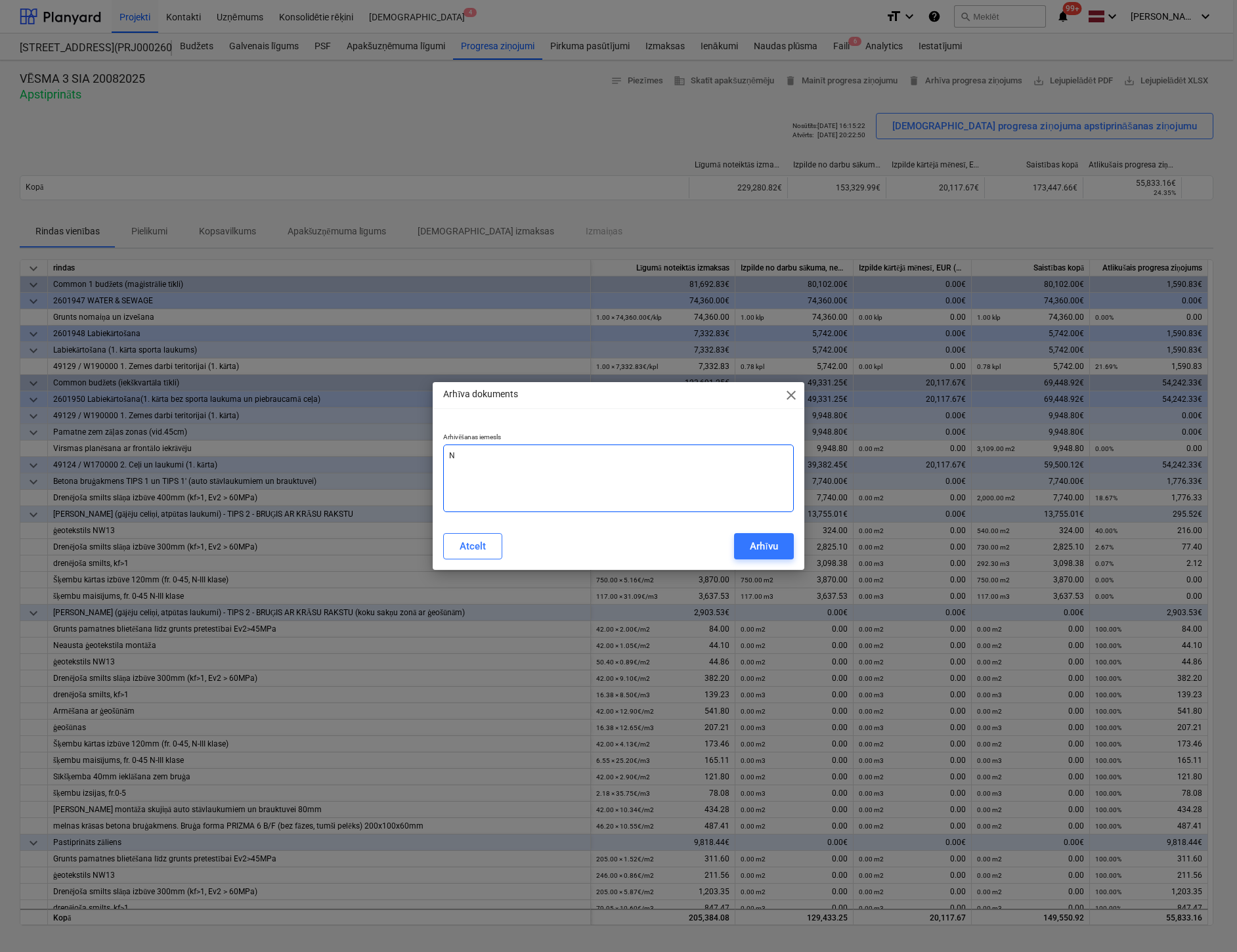
type textarea "x"
type textarea "Nep"
type textarea "x"
type textarea "Nepa"
type textarea "x"
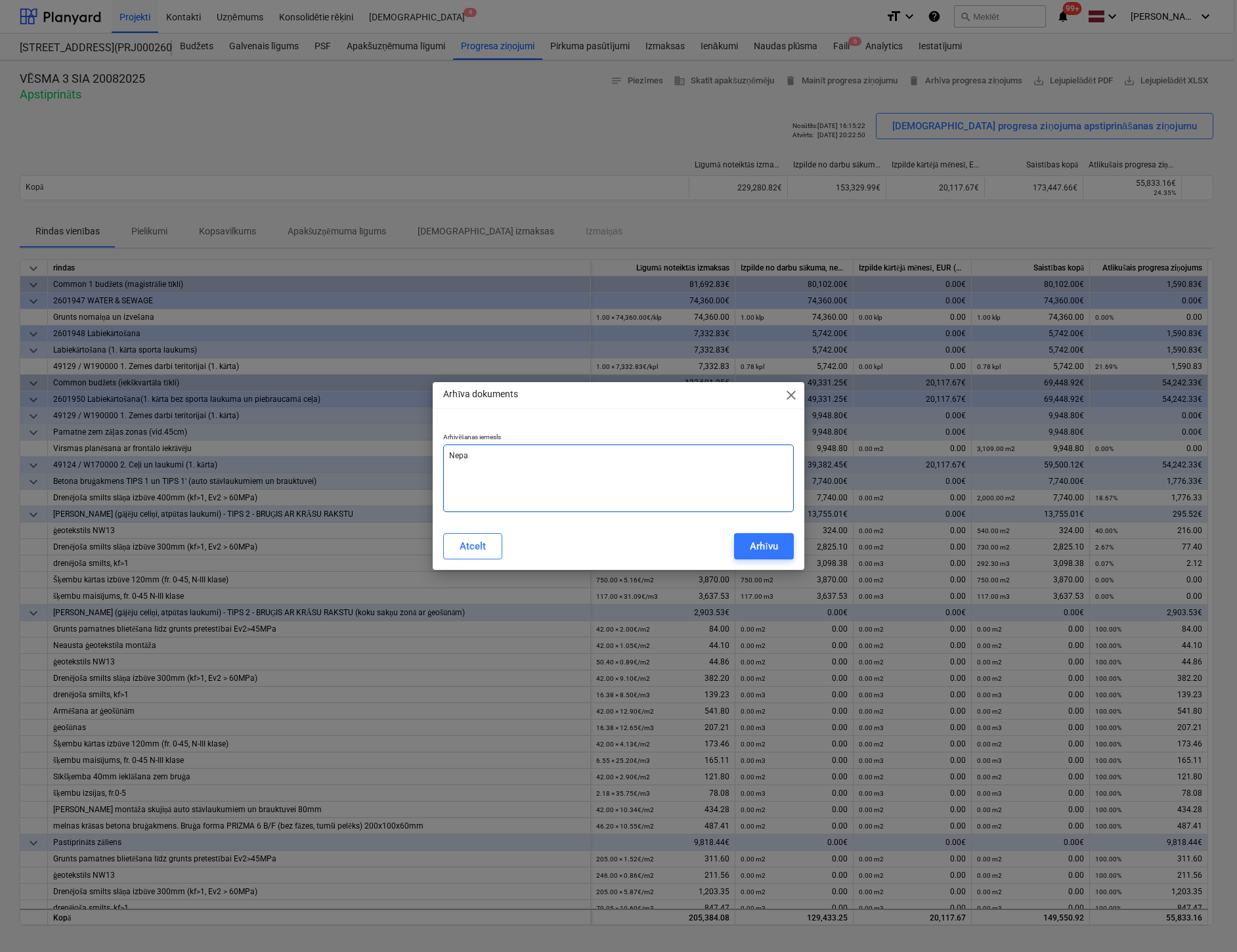
type textarea "Nepar"
type textarea "x"
type textarea "Nepare"
type textarea "x"
type textarea "Neparei"
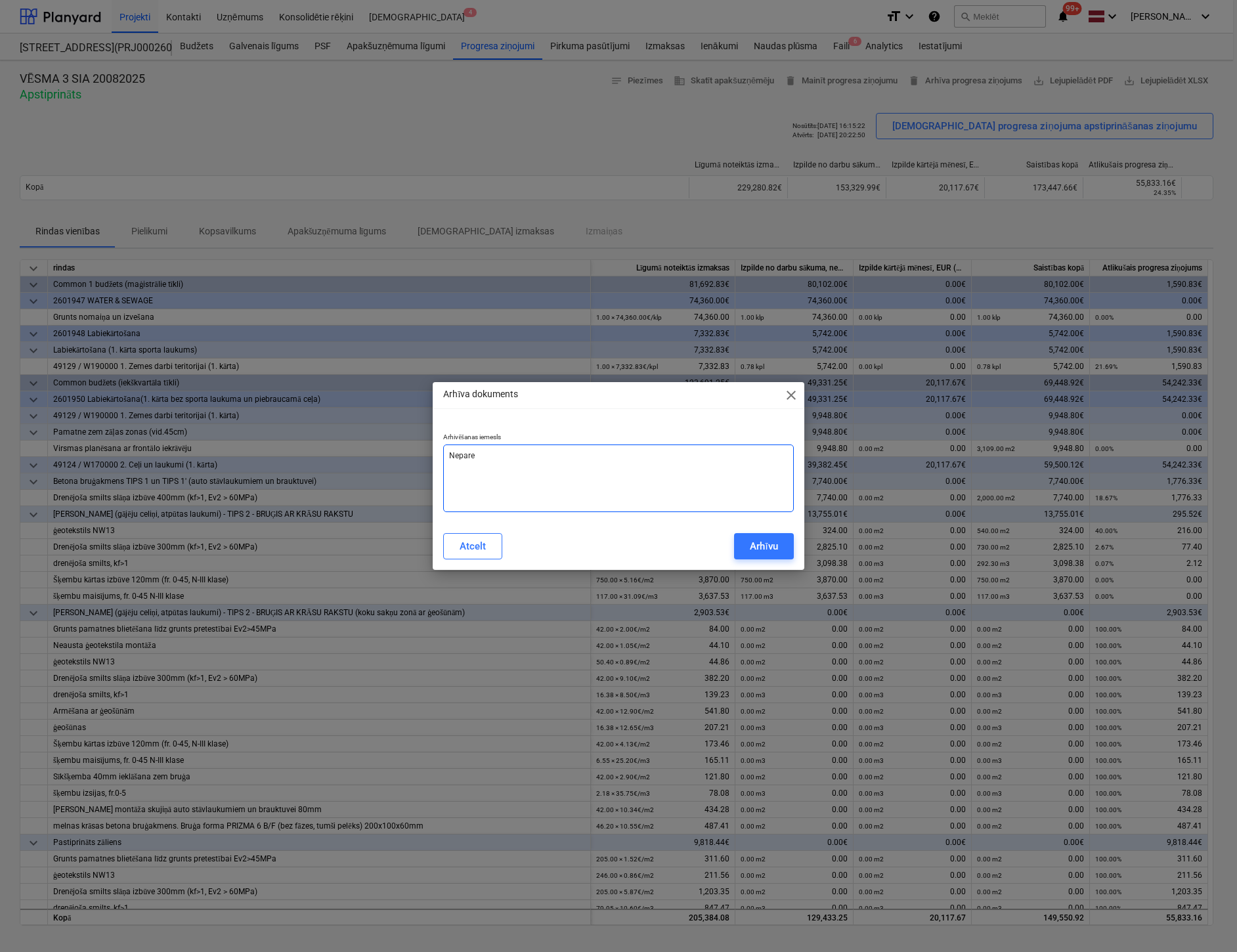
type textarea "x"
type textarea "Nepareiz"
type textarea "x"
type textarea "Nepareiza"
type textarea "x"
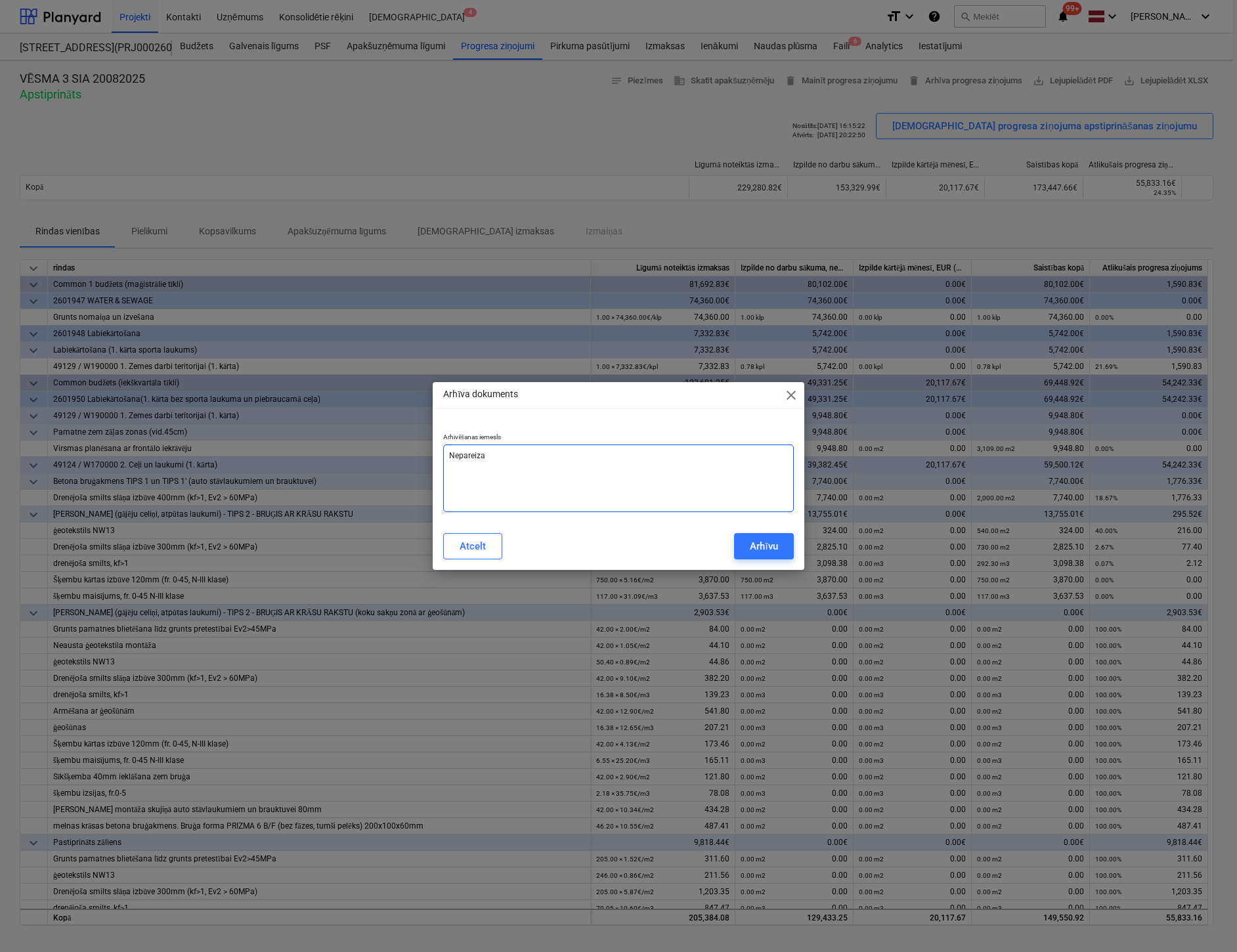
type textarea "Nepareiza"
type textarea "x"
type textarea "Nepareiza s"
type textarea "x"
type textarea "Nepareiza su"
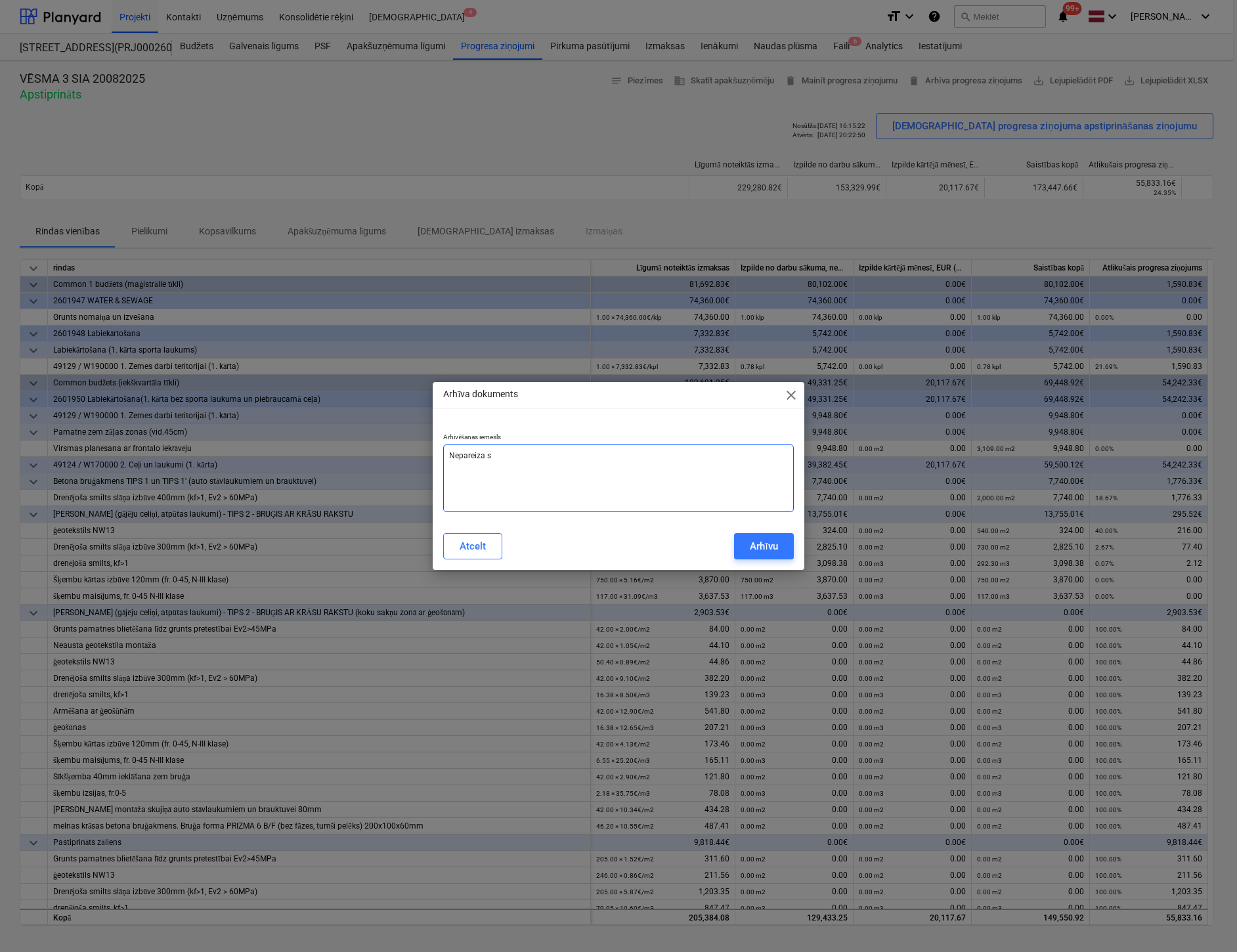
type textarea "x"
type textarea "Nepareiza sum"
type textarea "x"
type textarea "Nepareiza summ"
type textarea "x"
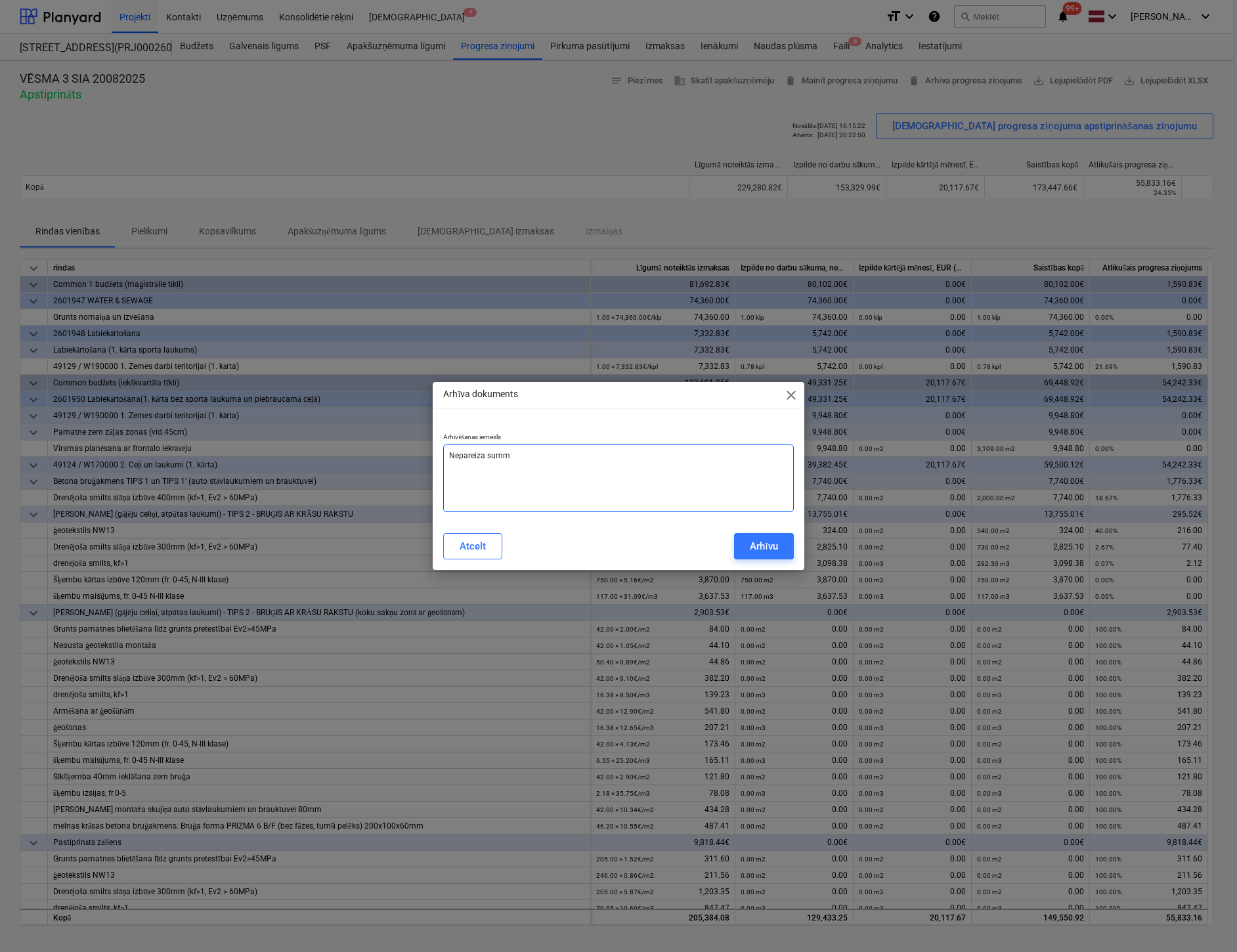
type textarea "Nepareiza summa"
type textarea "x"
type textarea "Nepareiza summa"
click at [749, 546] on button "Arhīvu" at bounding box center [763, 547] width 59 height 27
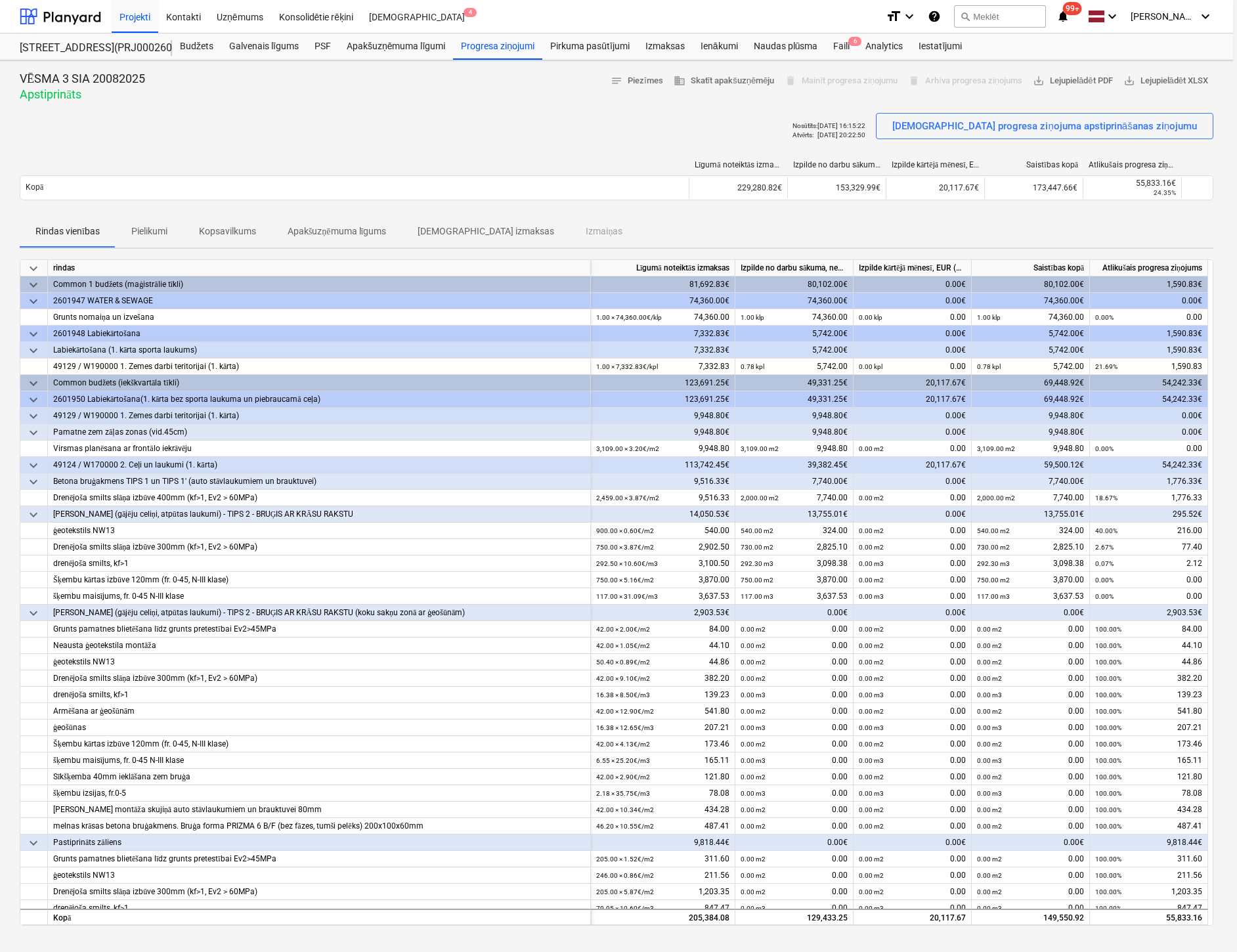
type textarea "x"
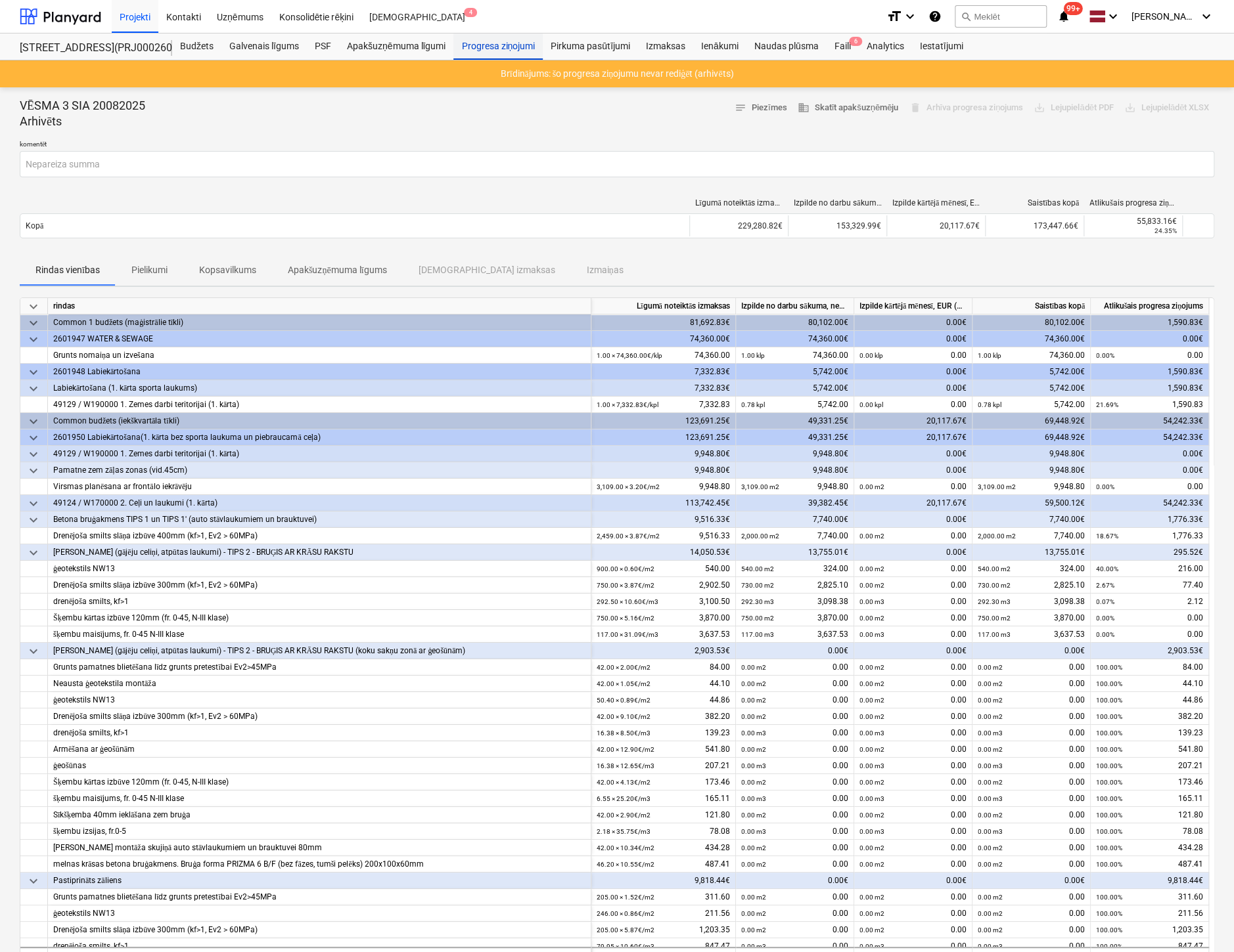
click at [513, 48] on div "Progresa ziņojumi" at bounding box center [498, 47] width 90 height 27
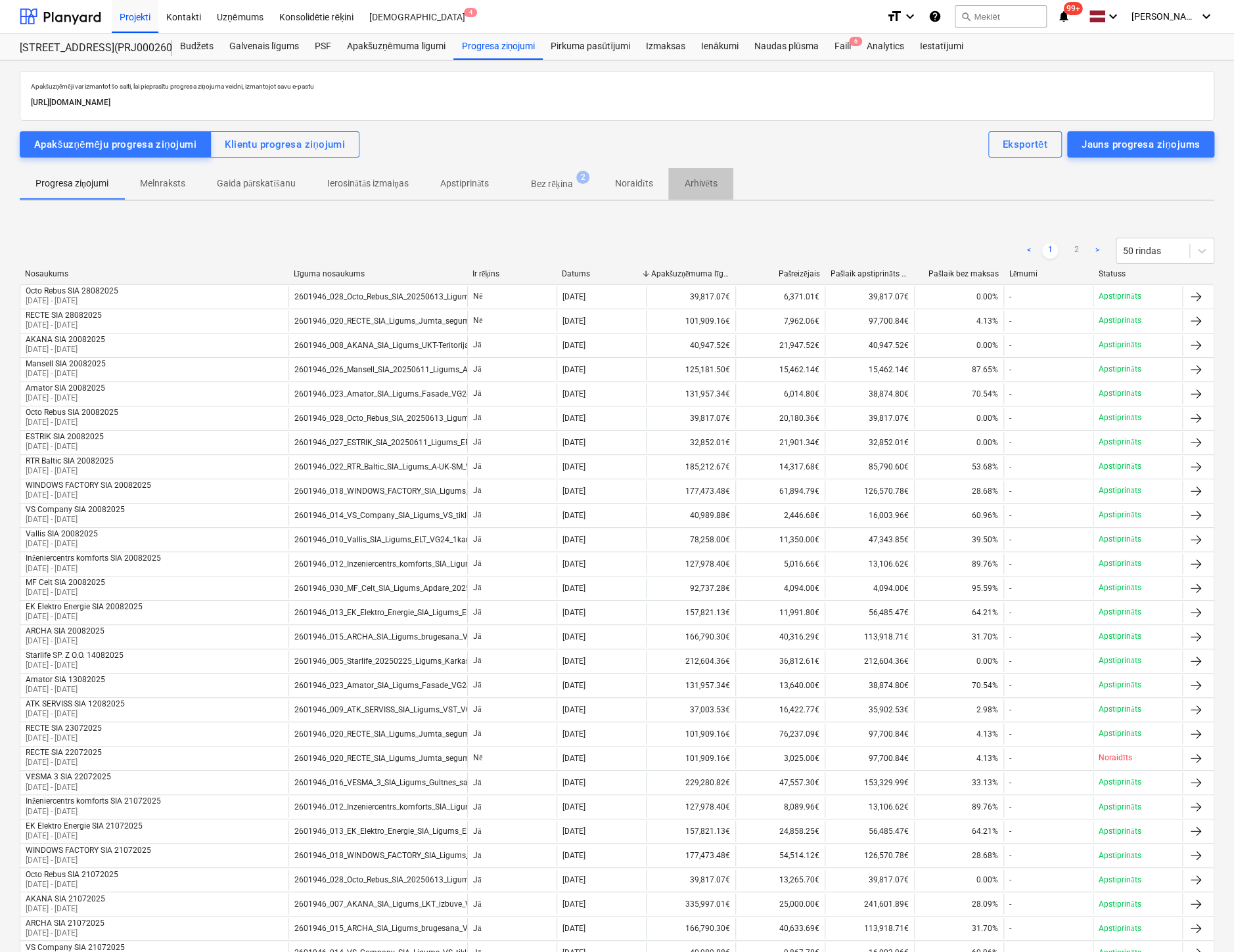
click at [701, 178] on p "Arhivēts" at bounding box center [701, 184] width 33 height 14
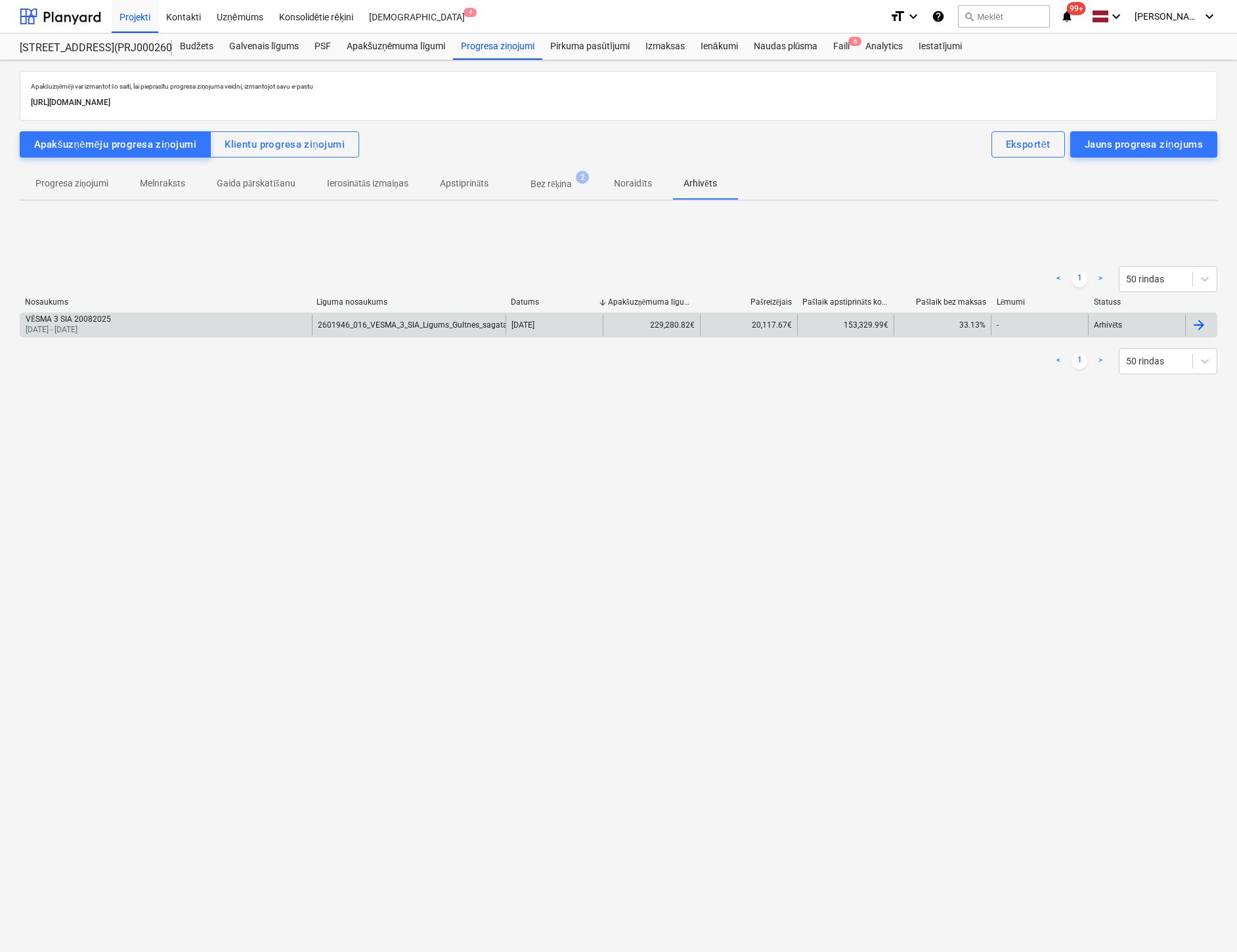
click at [67, 321] on div "VĒSMA 3 SIA 20082025" at bounding box center [68, 320] width 86 height 10
click at [62, 320] on div "VĒSMA 3 SIA 20082025" at bounding box center [68, 320] width 86 height 10
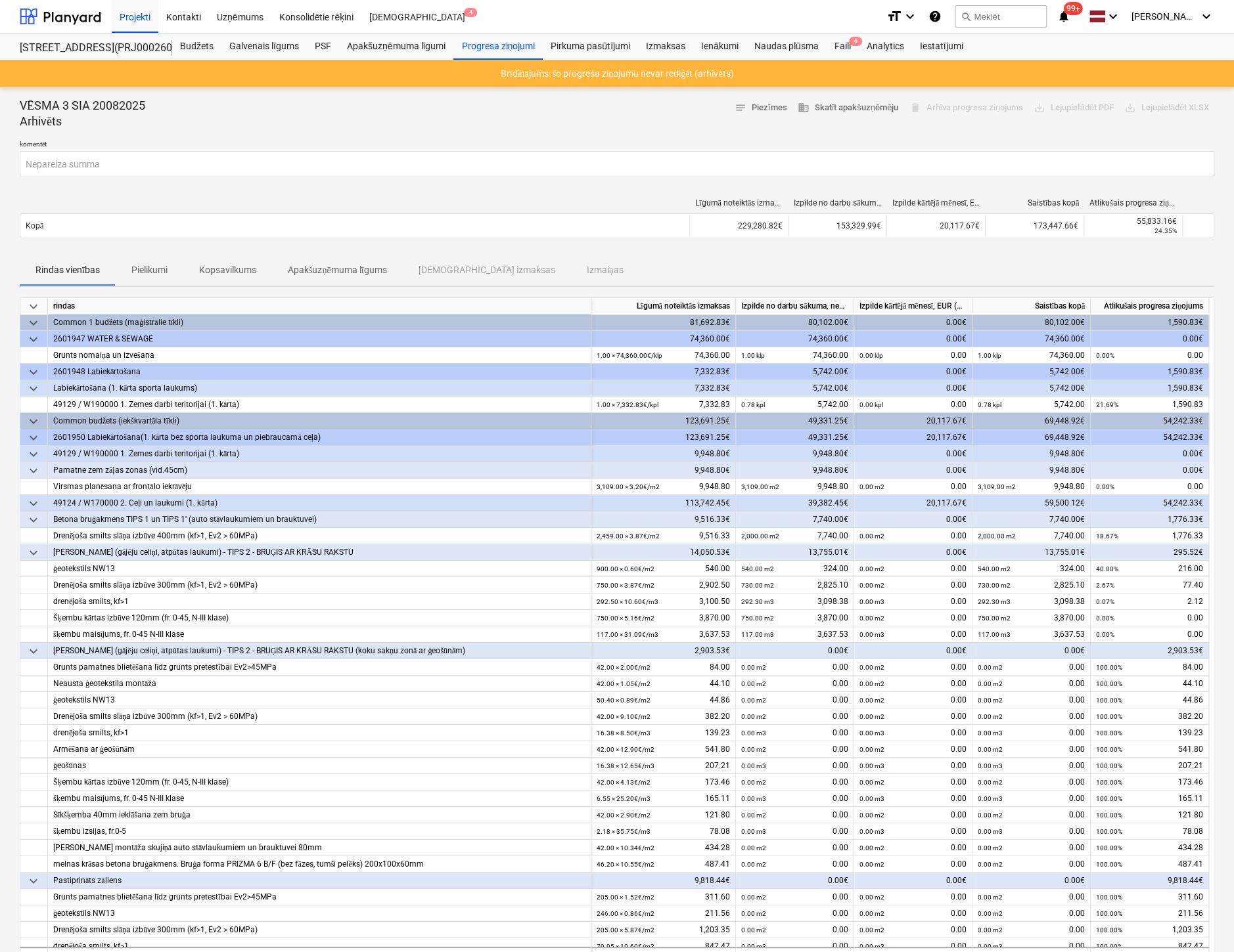
click at [703, 263] on div "Rindas vienības Pielikumi Kopsavilkums Apakšuzņēmuma līgums Saistītās izmaksas …" at bounding box center [617, 270] width 1194 height 32
click at [833, 42] on div "Faili 6" at bounding box center [842, 47] width 32 height 27
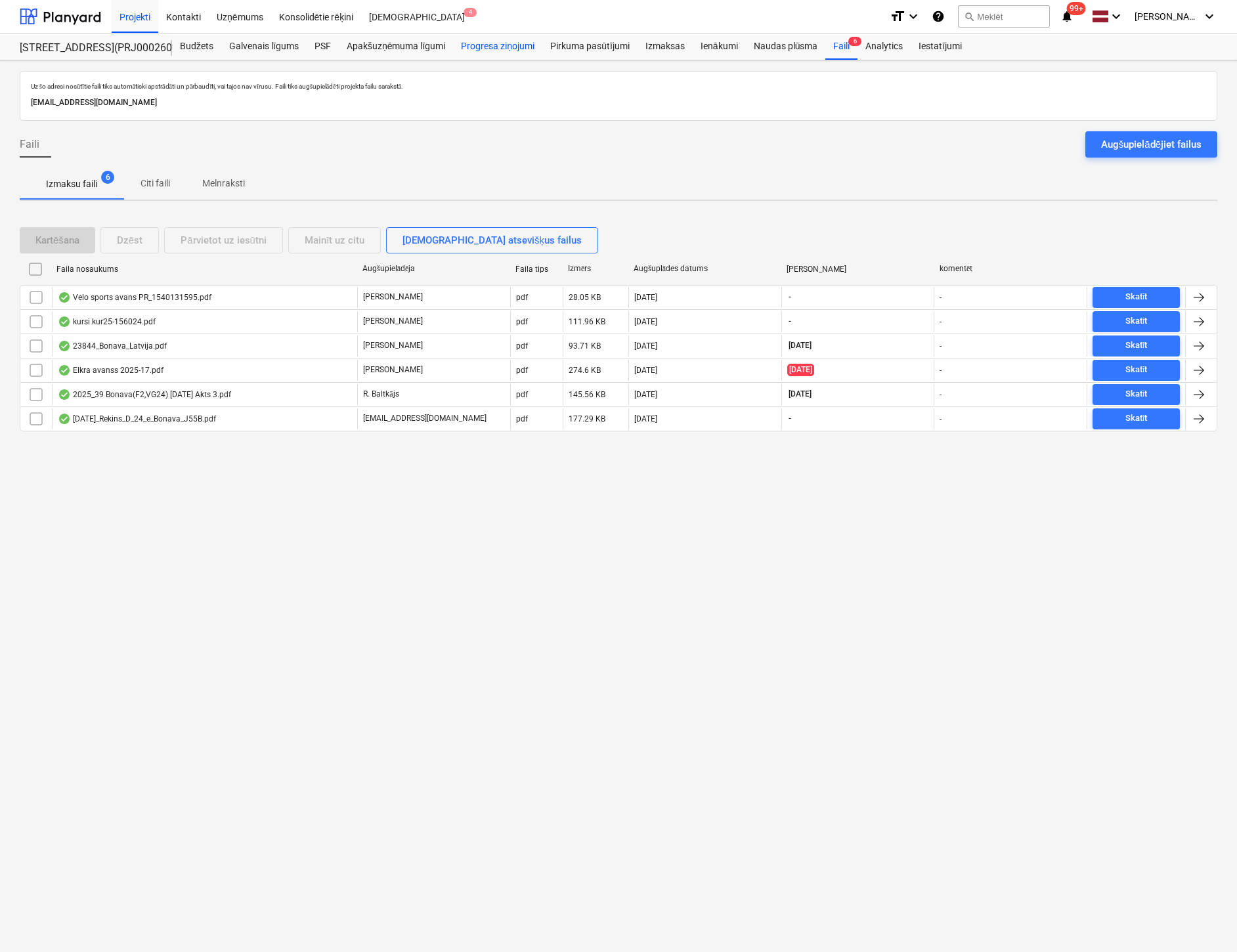
click at [509, 48] on div "Progresa ziņojumi" at bounding box center [498, 47] width 90 height 27
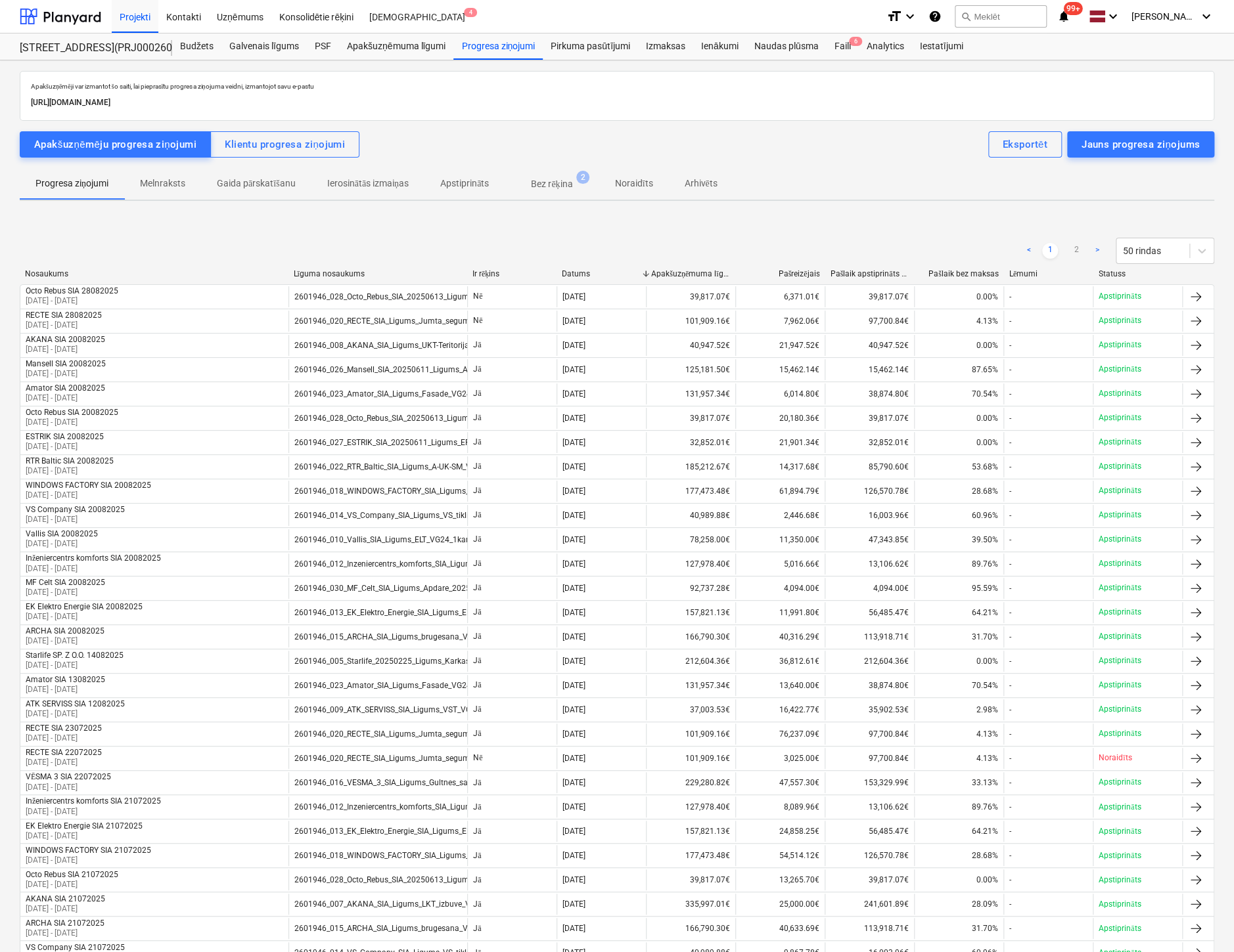
click at [355, 233] on div "< 1 2 > 50 rindas" at bounding box center [617, 251] width 1194 height 37
click at [573, 179] on p "Bez rēķina" at bounding box center [552, 184] width 42 height 14
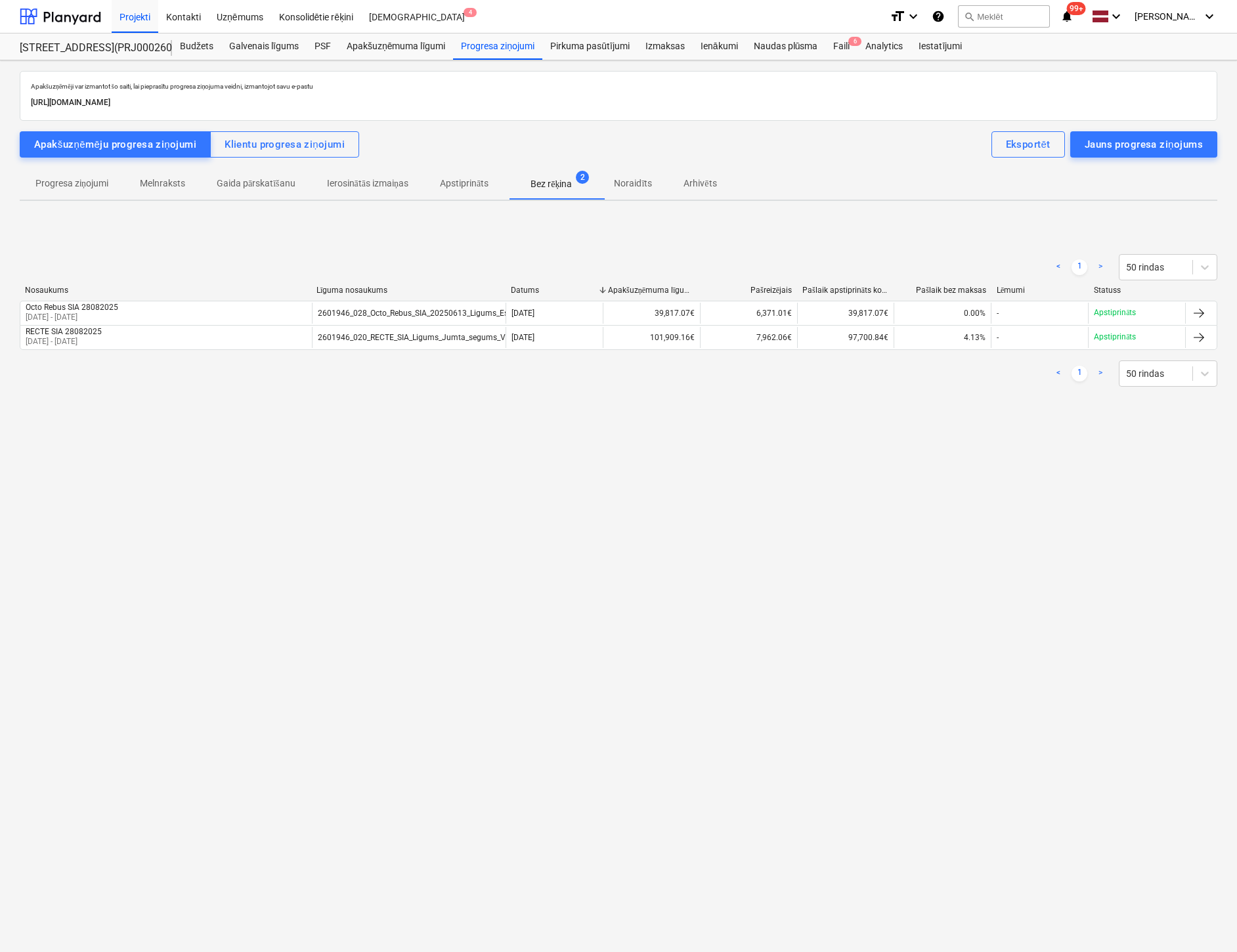
click at [444, 250] on div "< 1 > 50 rindas" at bounding box center [619, 267] width 1198 height 37
